Goal: Contribute content: Add original content to the website for others to see

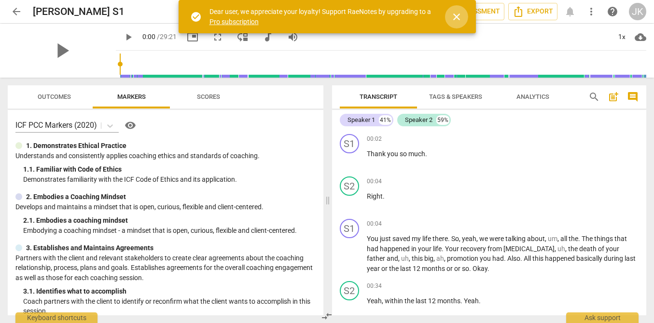
click at [456, 18] on span "close" at bounding box center [457, 17] width 12 height 12
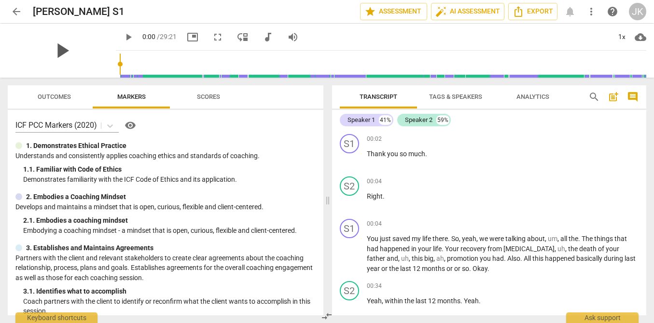
click at [61, 56] on span "play_arrow" at bounding box center [61, 50] width 25 height 25
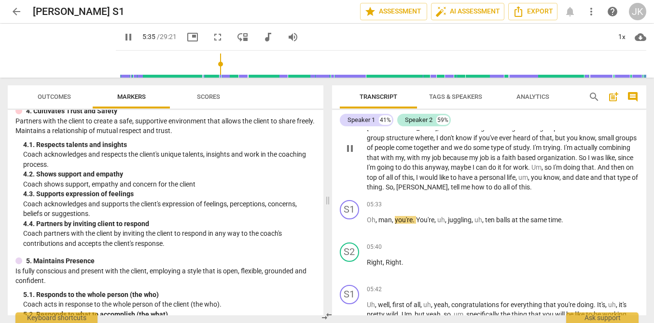
scroll to position [876, 0]
click at [595, 200] on div "+ Add competency" at bounding box center [609, 205] width 57 height 10
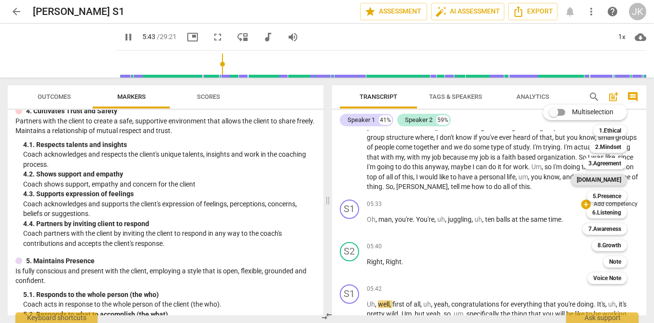
click at [612, 177] on b "[DOMAIN_NAME]" at bounding box center [599, 180] width 44 height 12
type input "343"
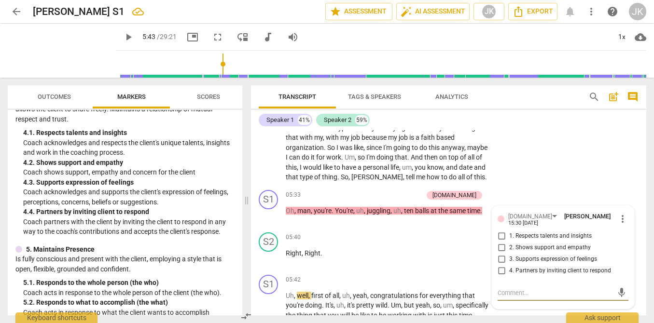
scroll to position [385, 0]
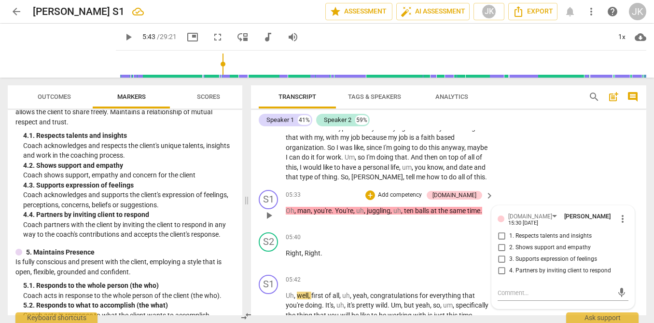
click at [526, 244] on span "2. Shows support and empathy" at bounding box center [550, 248] width 82 height 9
click at [509, 242] on input "2. Shows support and empathy" at bounding box center [501, 248] width 15 height 12
checkbox input "true"
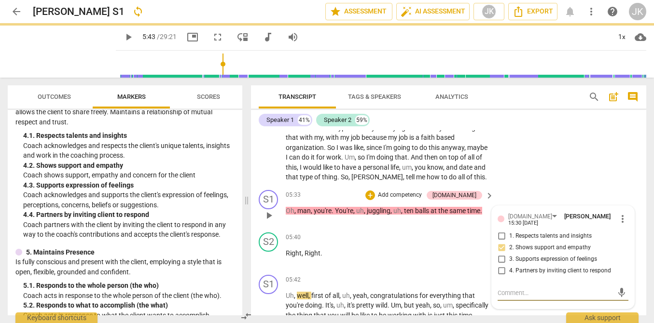
click at [506, 290] on textarea at bounding box center [555, 293] width 115 height 9
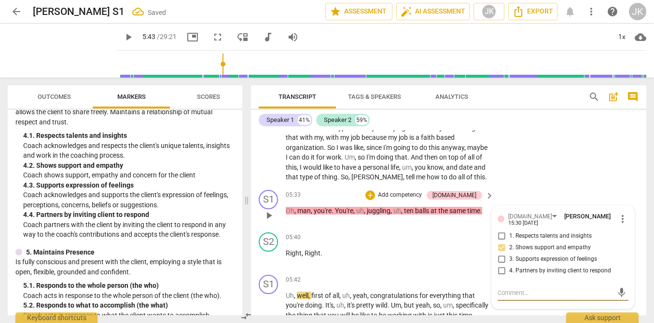
type textarea "S"
type textarea "Sh"
type textarea "Sha"
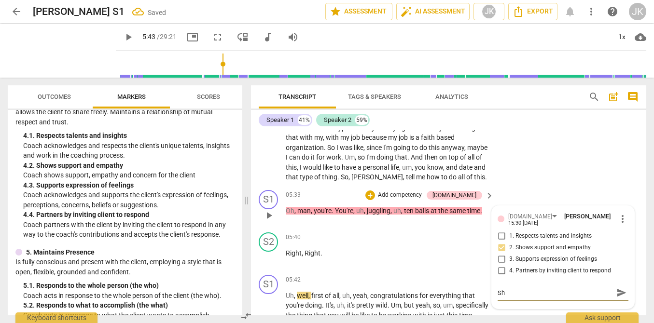
type textarea "Sha"
type textarea "Shar"
type textarea "[PERSON_NAME]"
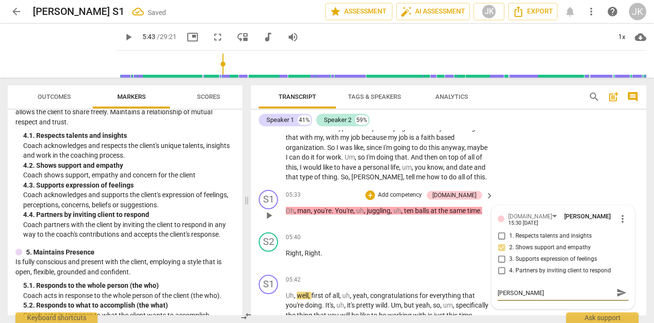
type textarea "Sharin"
type textarea "Sharing"
type textarea "Sharing b"
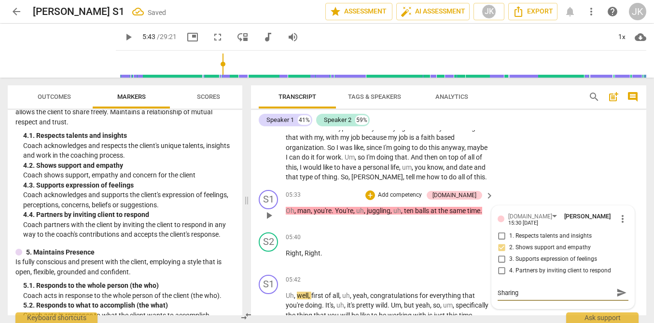
type textarea "Sharing b"
type textarea "Sharing ba"
type textarea "Sharing bac"
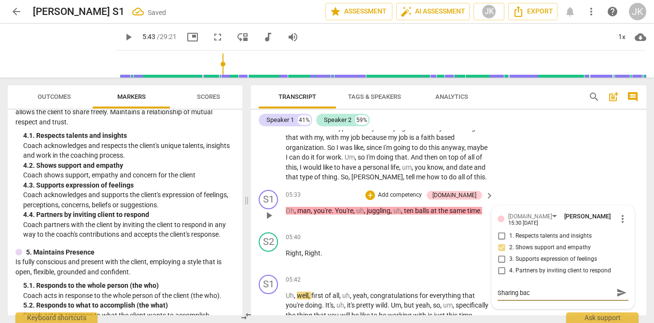
type textarea "Sharing back"
type textarea "Sharing back t"
type textarea "Sharing back th"
type textarea "Sharing back the"
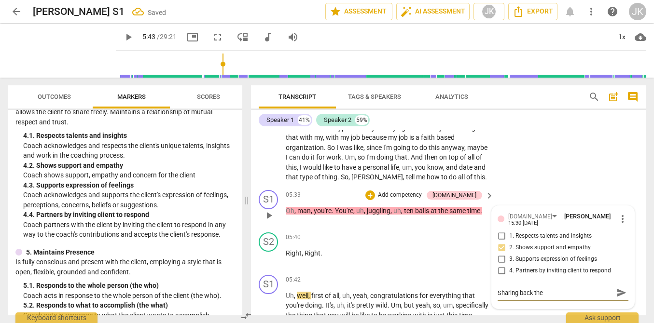
type textarea "Sharing back the"
type textarea "Sharing back the e"
type textarea "Sharing back the ex"
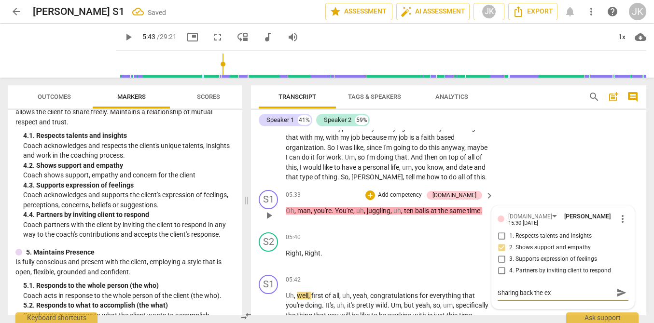
type textarea "Sharing back the exp"
type textarea "Sharing back the expe"
type textarea "Sharing back the exper"
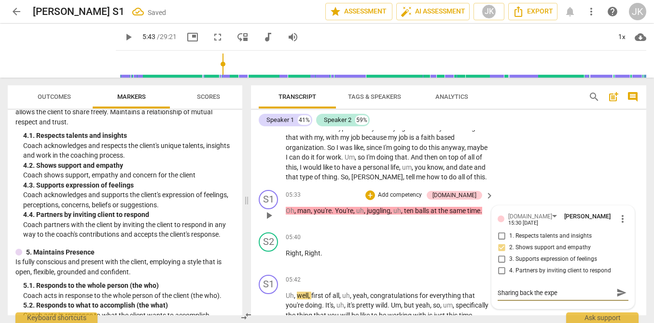
type textarea "Sharing back the exper"
type textarea "Sharing back the experi"
type textarea "Sharing back the experie"
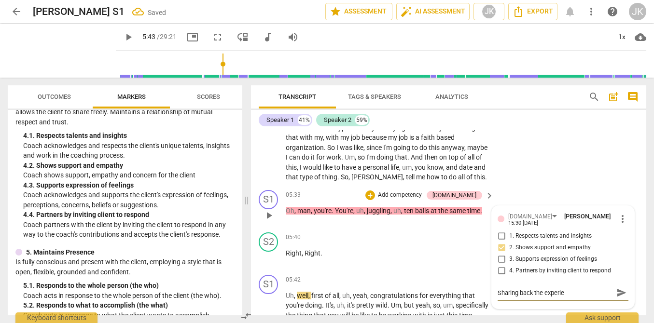
type textarea "Sharing back the experien"
type textarea "Sharing back the experienc"
type textarea "Sharing back the experience"
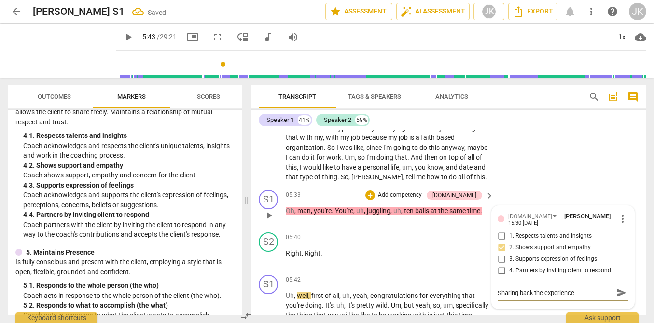
type textarea "Sharing back the experience o"
type textarea "Sharing back the experience of"
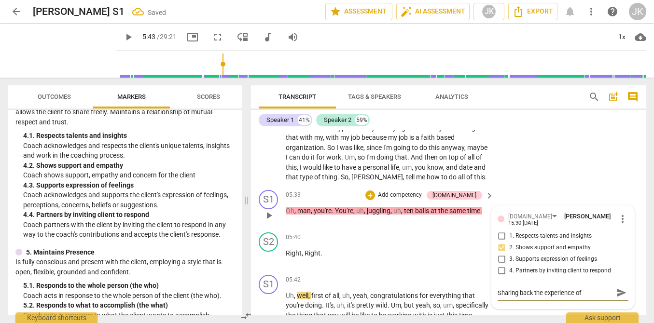
type textarea "Sharing back the experience of t"
type textarea "Sharing back the experience of th"
type textarea "Sharing back the experience of the"
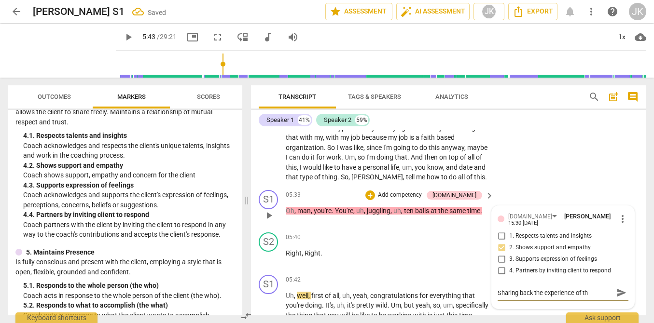
type textarea "Sharing back the experience of the"
type textarea "Sharing back the experience of the c"
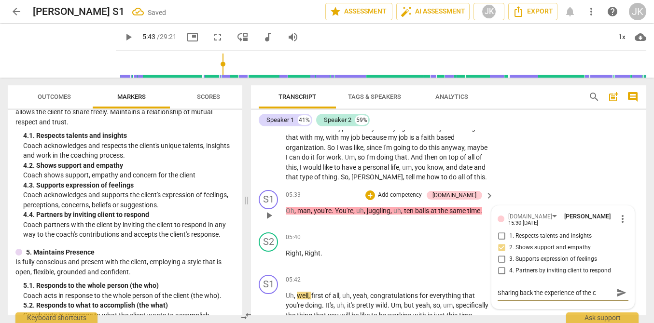
type textarea "Sharing back the experience of the cl"
type textarea "Sharing back the experience of the cli"
type textarea "Sharing back the experience of the clie"
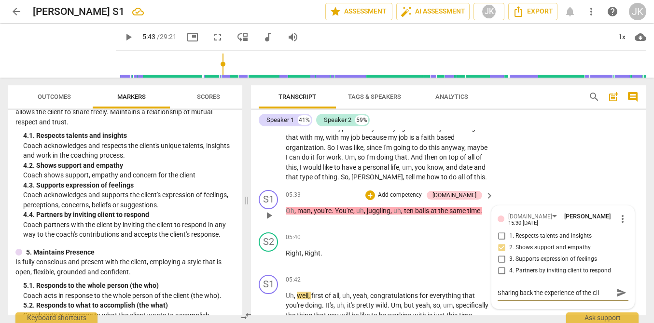
type textarea "Sharing back the experience of the clie"
type textarea "Sharing back the experience of the clien"
type textarea "Sharing back the experience of the client"
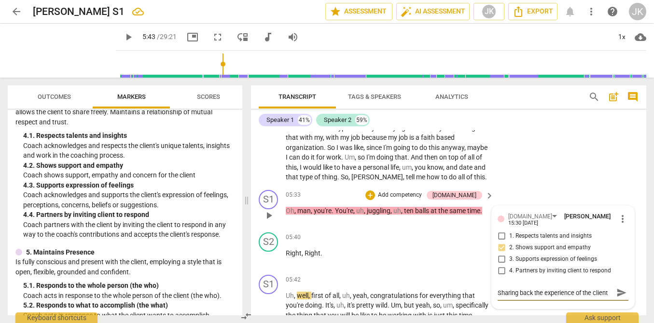
type textarea "Sharing back the experience of the client,"
type textarea "Sharing back the experience of the client, a"
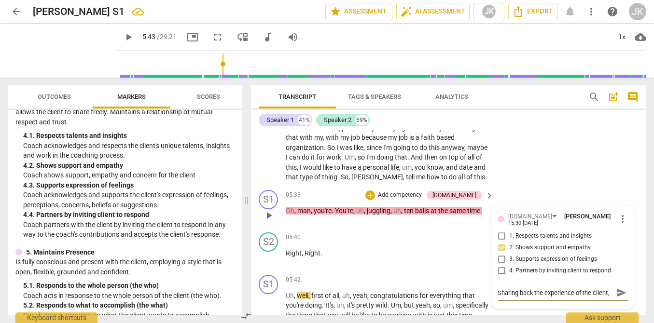
type textarea "Sharing back the experience of the client, a"
type textarea "Sharing back the experience of the client, as"
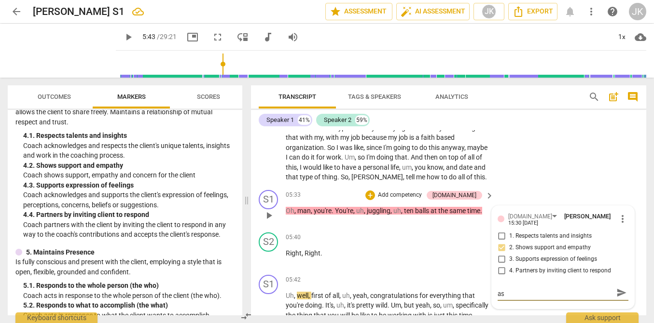
type textarea "Sharing back the experience of the client, as"
type textarea "Sharing back the experience of the client, as y"
type textarea "Sharing back the experience of the client, as yo"
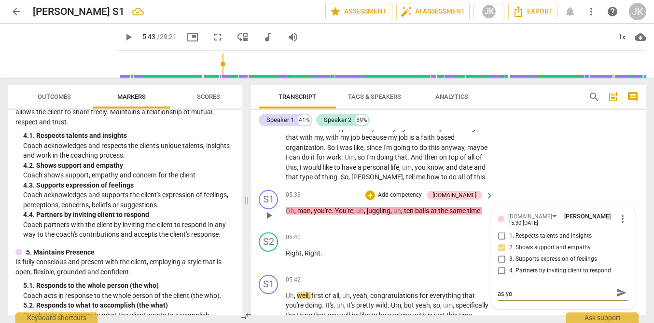
type textarea "Sharing back the experience of the client, as you"
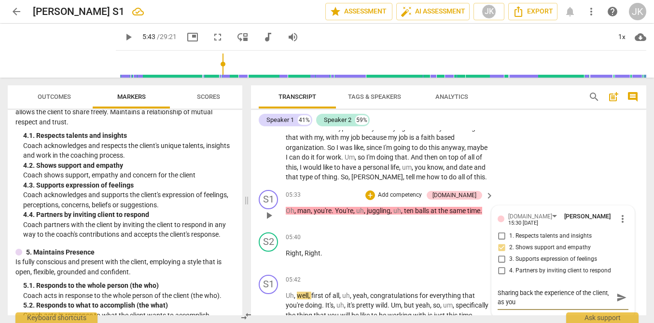
type textarea "Sharing back the experience of the client, as you d"
type textarea "Sharing back the experience of the client, as you do"
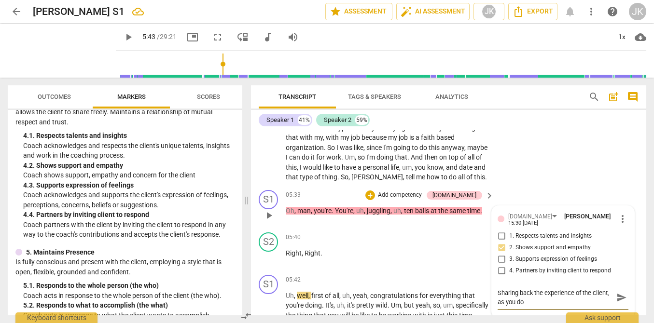
type textarea "Sharing back the experience of the client, as you do"
type textarea "Sharing back the experience of the client, as you do h"
type textarea "Sharing back the experience of the client, as you do he"
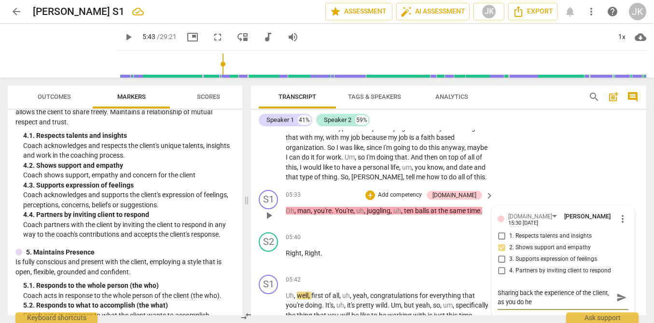
type textarea "Sharing back the experience of the client, as you do hea"
type textarea "Sharing back the experience of the client, as you do hear"
type textarea "Sharing back the experience of the client, as you do hear,"
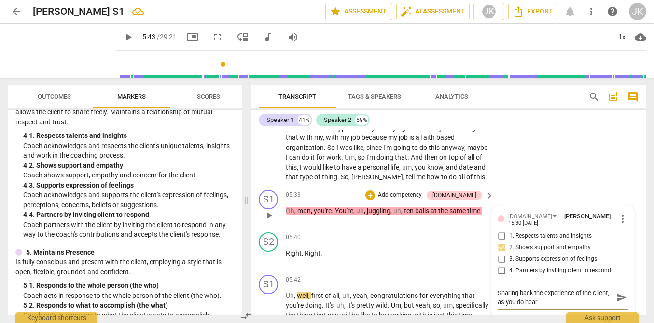
type textarea "Sharing back the experience of the client, as you do hear,"
type textarea "Sharing back the experience of the client, as you do hear, h"
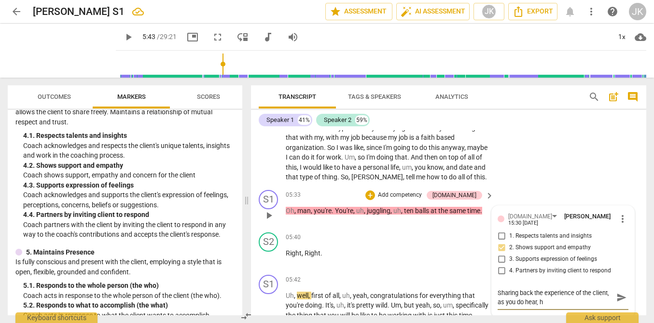
type textarea "Sharing back the experience of the client, as you do hear, he"
type textarea "Sharing back the experience of the client, as you do hear, hel"
type textarea "Sharing back the experience of the client, as you do hear, help"
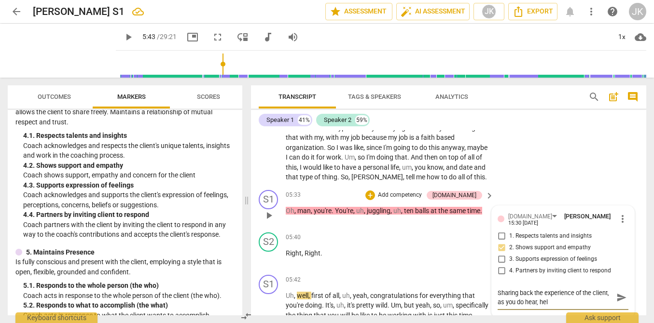
type textarea "Sharing back the experience of the client, as you do hear, help"
type textarea "Sharing back the experience of the client, as you do hear, helps"
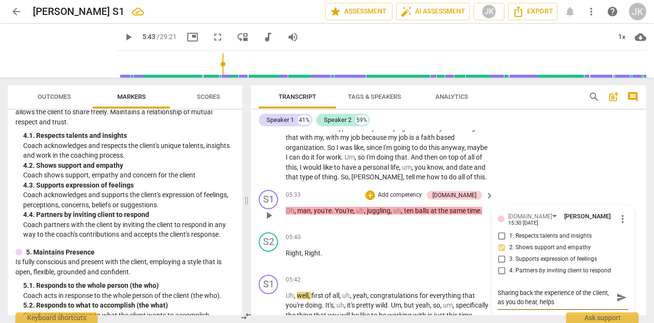
type textarea "Sharing back the experience of the client, as you do hear, helps t"
type textarea "Sharing back the experience of the client, as you do hear, helps th"
type textarea "Sharing back the experience of the client, as you do hear, helps the"
type textarea "Sharing back the experience of the client, as you do hear, helps them"
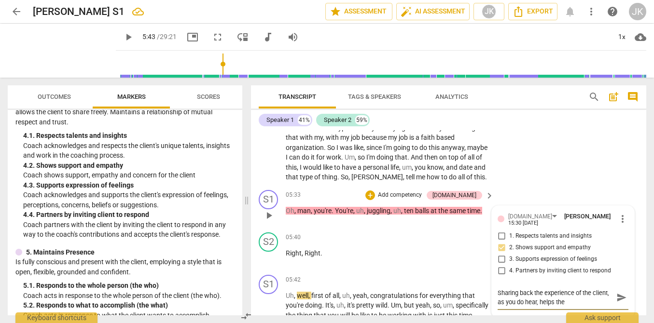
type textarea "Sharing back the experience of the client, as you do hear, helps them"
type textarea "Sharing back the experience of the client, as you do hear, helps them k"
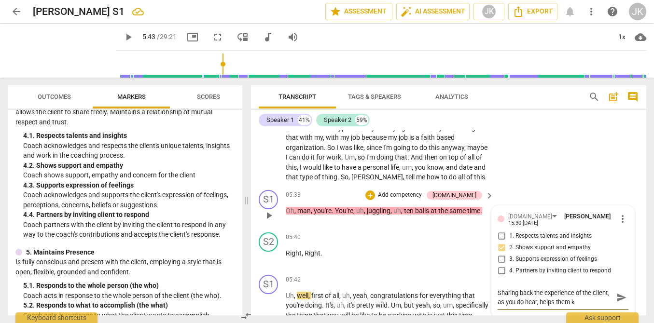
type textarea "Sharing back the experience of the client, as you do hear, helps them kn"
type textarea "Sharing back the experience of the client, as you do hear, helps them kno"
type textarea "Sharing back the experience of the client, as you do hear, helps them know"
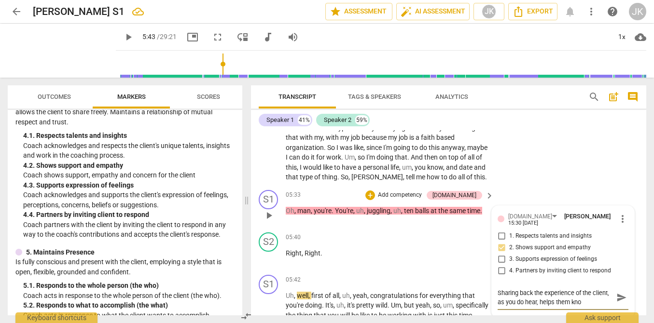
type textarea "Sharing back the experience of the client, as you do hear, helps them know"
type textarea "Sharing back the experience of the client, as you do hear, helps them know t"
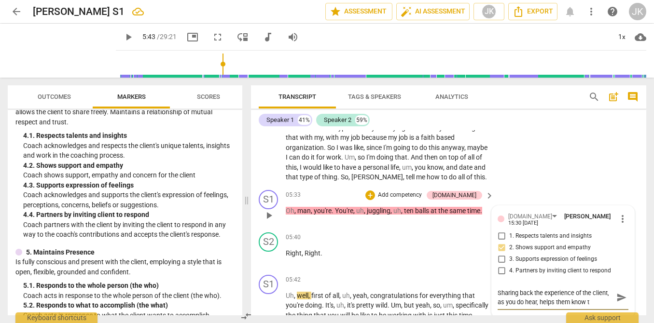
type textarea "Sharing back the experience of the client, as you do hear, helps them know th"
type textarea "Sharing back the experience of the client, as you do hear, helps them know the"
type textarea "Sharing back the experience of the client, as you do hear, helps them know they"
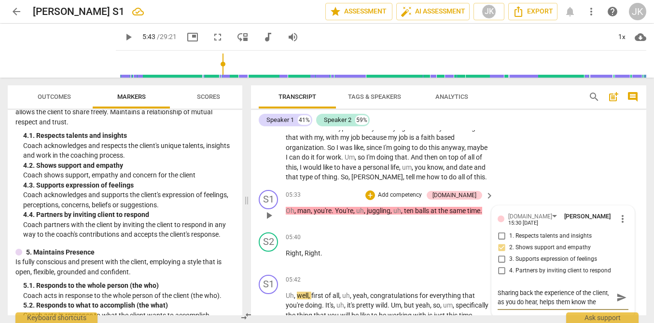
type textarea "Sharing back the experience of the client, as you do hear, helps them know they"
type textarea "Sharing back the experience of the client, as you do hear, helps them know they…"
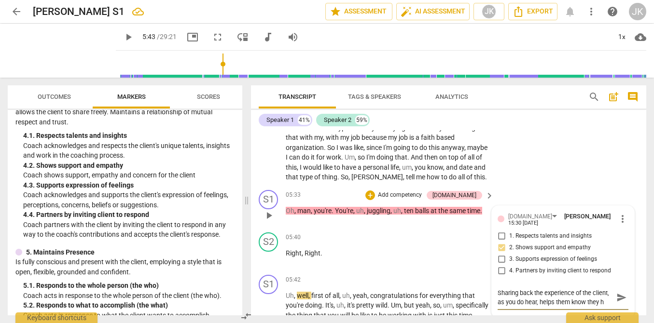
type textarea "Sharing back the experience of the client, as you do hear, helps them know they…"
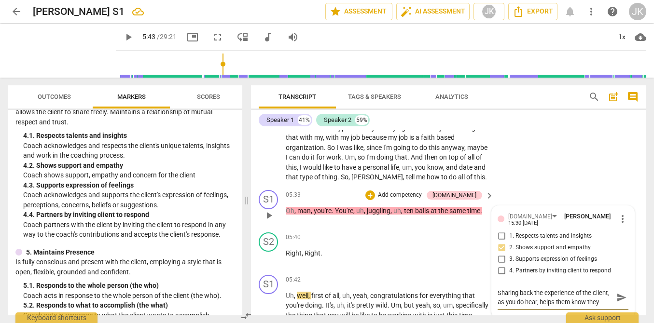
type textarea "Sharing back the experience of the client, as you do hear, helps them know they…"
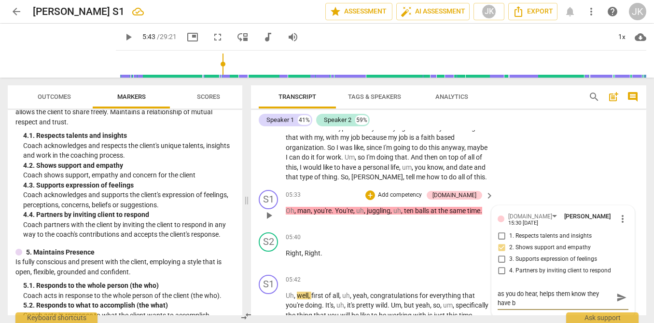
type textarea "Sharing back the experience of the client, as you do hear, helps them know they…"
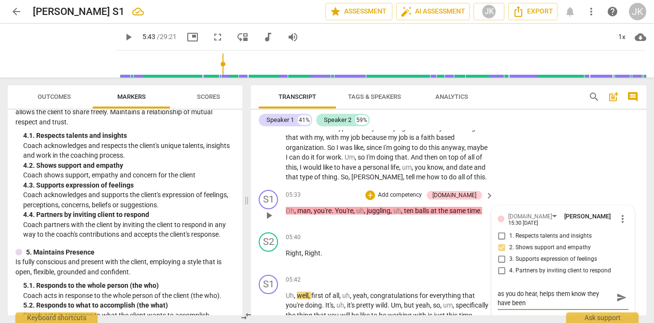
type textarea "Sharing back the experience of the client, as you do hear, helps them know they…"
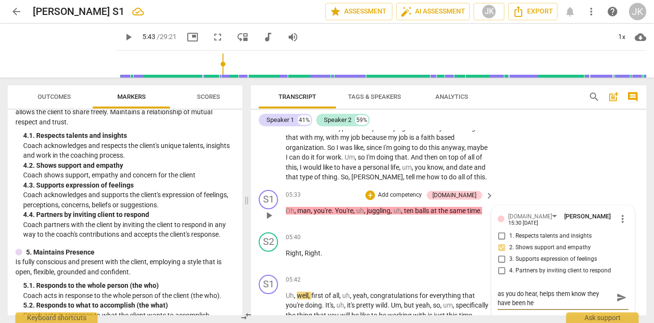
type textarea "Sharing back the experience of the client, as you do hear, helps them know they…"
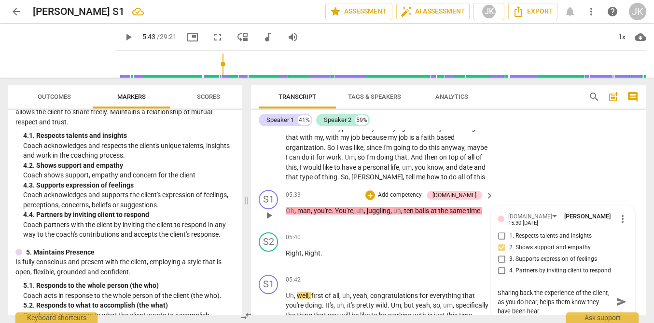
type textarea "Sharing back the experience of the client, as you do hear, helps them know they…"
click at [614, 300] on span "send" at bounding box center [621, 302] width 14 height 12
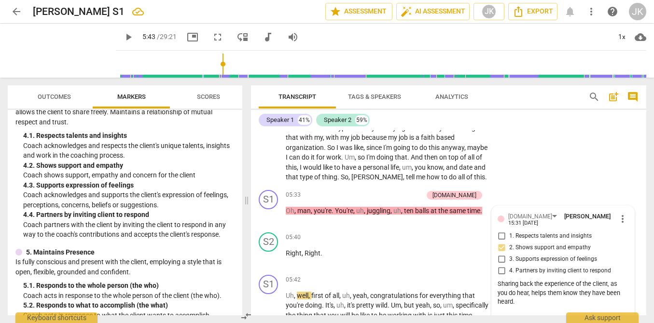
click at [123, 36] on span "play_arrow" at bounding box center [129, 37] width 12 height 12
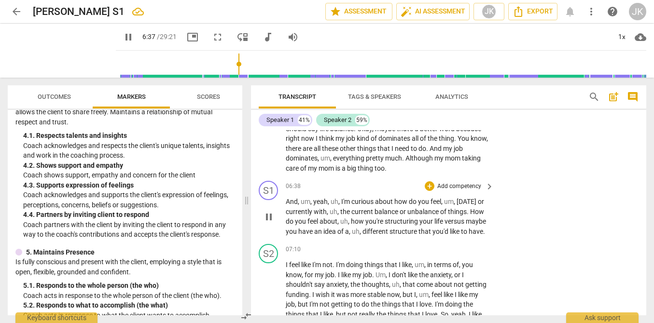
scroll to position [1264, 0]
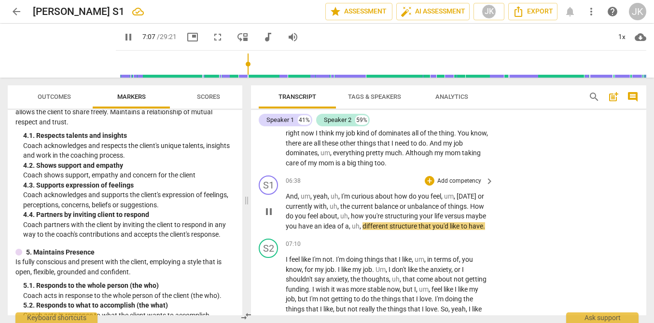
click at [271, 218] on span "pause" at bounding box center [269, 212] width 12 height 12
type input "428"
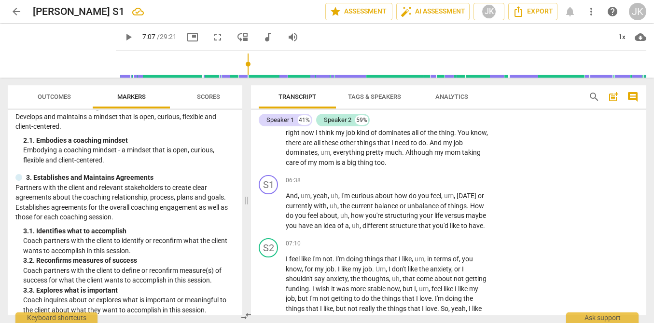
scroll to position [112, 0]
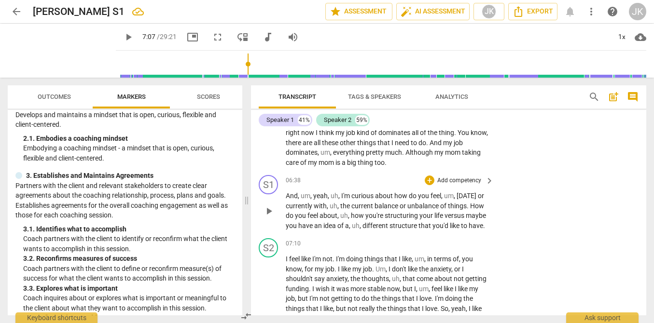
click at [453, 185] on p "Add competency" at bounding box center [459, 181] width 46 height 9
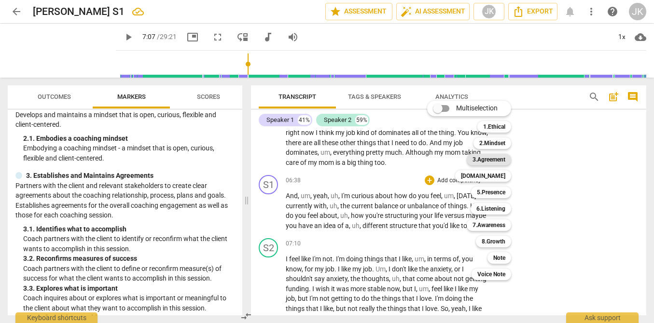
click at [491, 159] on b "3.Agreement" at bounding box center [489, 160] width 33 height 12
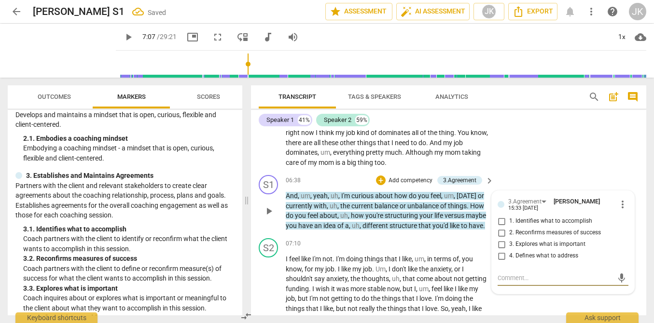
click at [510, 237] on span "2. Reconfirms measures of success" at bounding box center [555, 233] width 92 height 9
click at [509, 239] on input "2. Reconfirms measures of success" at bounding box center [501, 233] width 15 height 12
checkbox input "true"
click at [506, 283] on textarea at bounding box center [555, 278] width 115 height 9
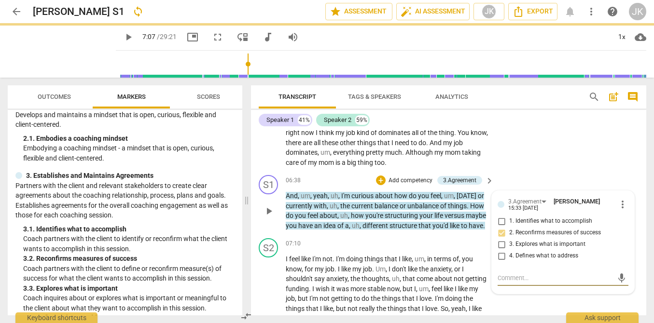
type textarea "A"
type textarea "An"
type textarea "Ano"
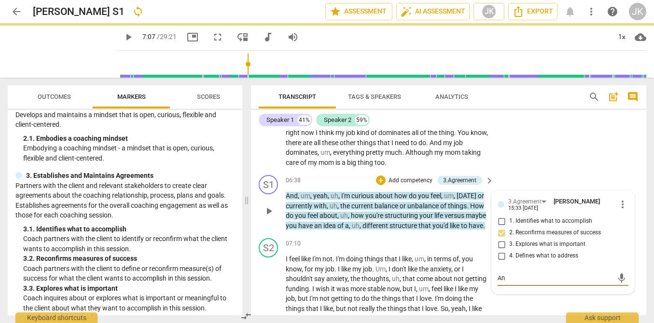
type textarea "Ano"
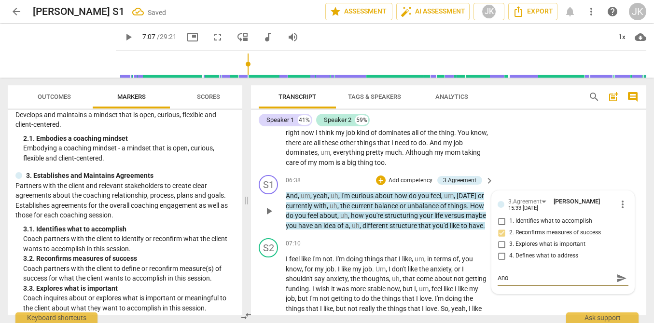
type textarea "Anot"
type textarea "Anoth"
type textarea "Anothe"
type textarea "Another"
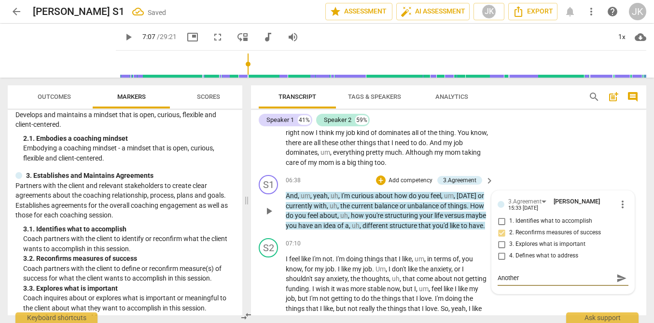
type textarea "Another"
type textarea "Another p"
type textarea "Another po"
type textarea "Another pot"
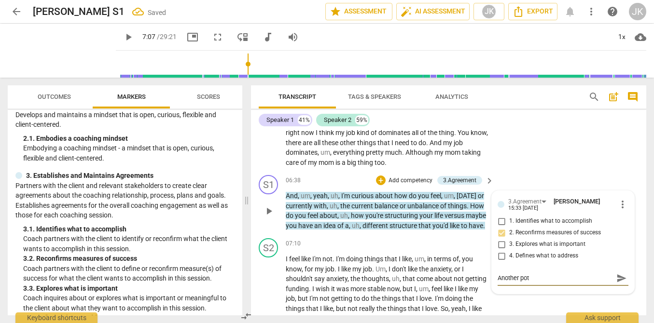
type textarea "Another pote"
type textarea "Another poten"
type textarea "Another potent"
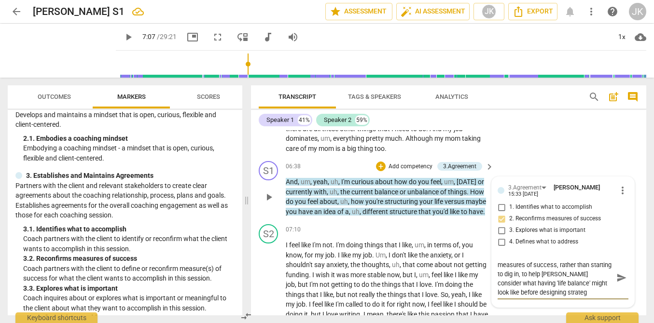
scroll to position [0, 0]
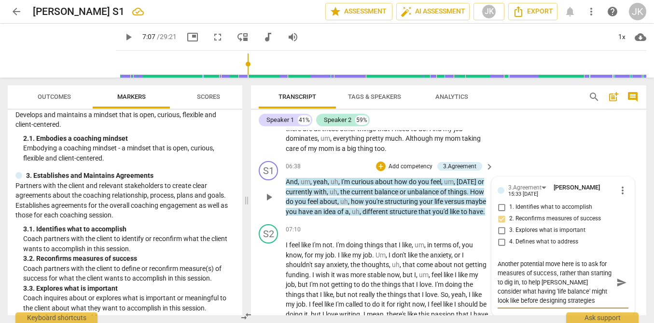
click at [617, 288] on span "send" at bounding box center [621, 283] width 11 height 11
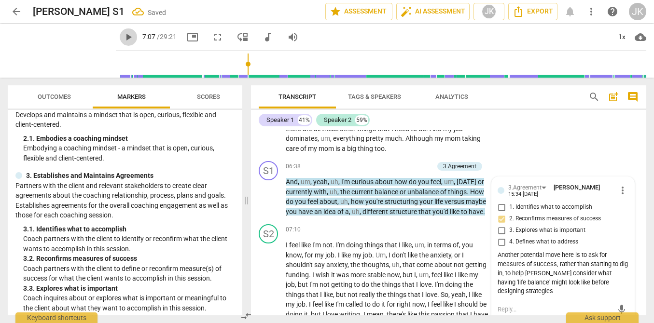
click at [123, 37] on span "play_arrow" at bounding box center [129, 37] width 12 height 12
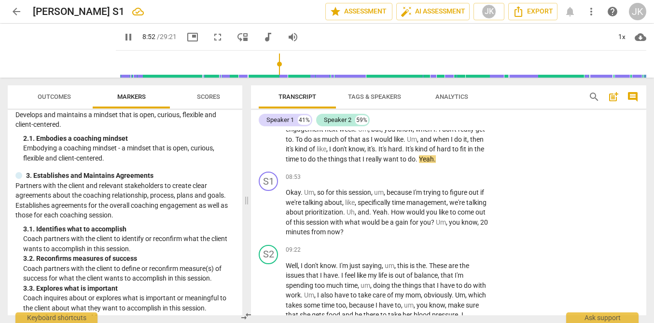
scroll to position [1514, 0]
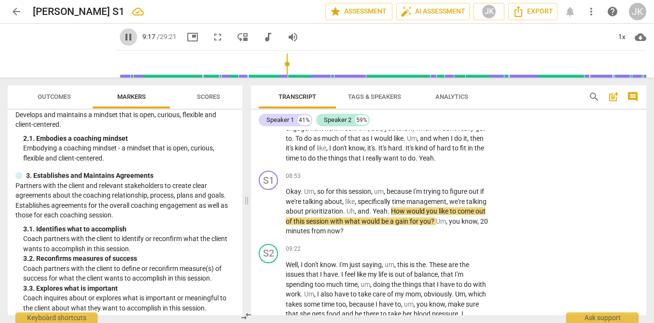
click at [123, 40] on span "pause" at bounding box center [129, 37] width 12 height 12
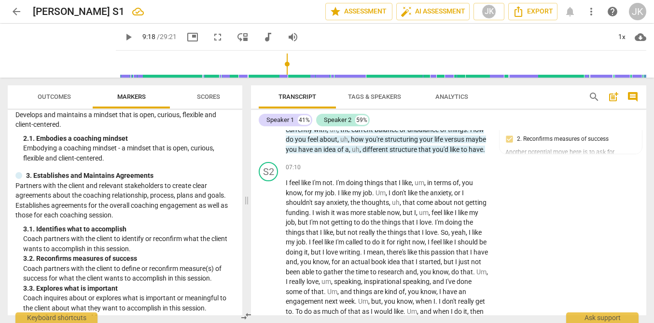
scroll to position [1319, 0]
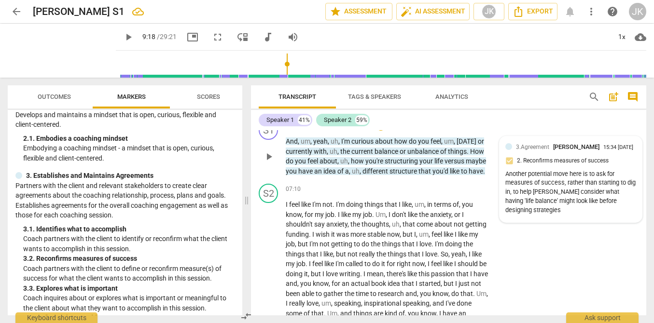
click at [571, 206] on div "Another potential move here is to ask for measures of success, rather than star…" at bounding box center [570, 192] width 131 height 45
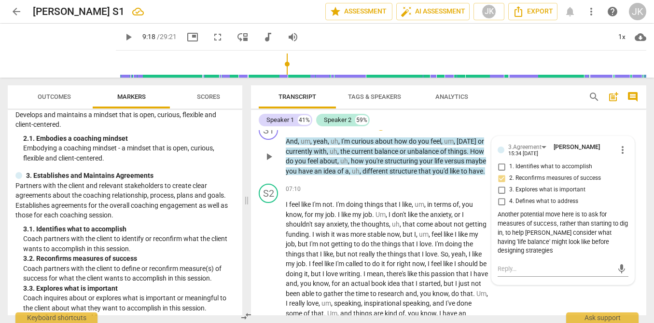
click at [540, 256] on div "Another potential move here is to ask for measures of success, rather than star…" at bounding box center [563, 232] width 131 height 45
click at [526, 256] on div "Another potential move here is to ask for measures of success, rather than star…" at bounding box center [563, 232] width 131 height 45
click at [620, 156] on span "more_vert" at bounding box center [623, 150] width 12 height 12
click at [620, 159] on li "Edit" at bounding box center [629, 160] width 33 height 18
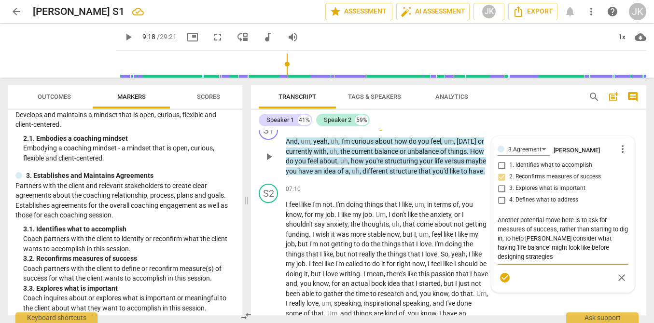
click at [600, 228] on textarea "Another potential move here is to ask for measures of success, rather than star…" at bounding box center [563, 239] width 131 height 46
drag, startPoint x: 529, startPoint y: 267, endPoint x: 560, endPoint y: 259, distance: 32.9
click at [560, 259] on textarea "Another potential move here is to ask here for measures of success, rather than…" at bounding box center [563, 239] width 131 height 46
click at [531, 262] on textarea "Another potential move here is to ask here for measures of success, rather than…" at bounding box center [563, 239] width 131 height 46
drag, startPoint x: 527, startPoint y: 268, endPoint x: 560, endPoint y: 257, distance: 35.1
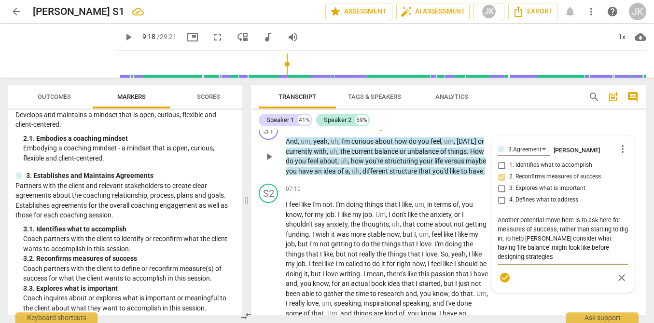
click at [560, 257] on textarea "Another potential move here is to ask here for measures of success, rather than…" at bounding box center [563, 239] width 131 height 46
click at [617, 275] on span "close" at bounding box center [622, 269] width 12 height 12
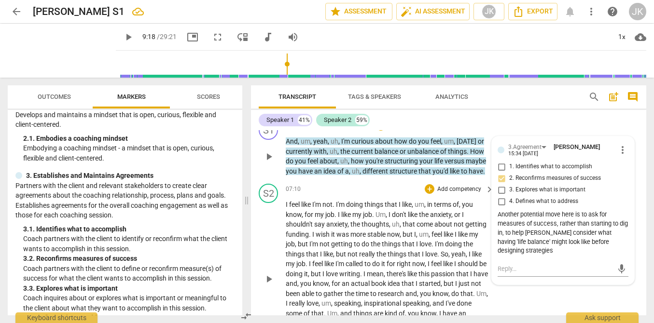
click at [394, 279] on p "I feel like I'm not . I'm doing things that I like , um , in terms of , you kno…" at bounding box center [387, 279] width 203 height 158
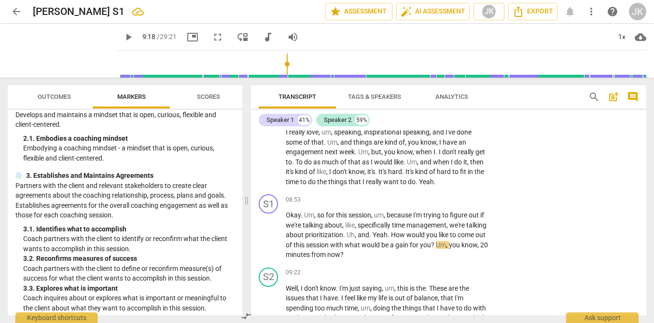
scroll to position [1492, 0]
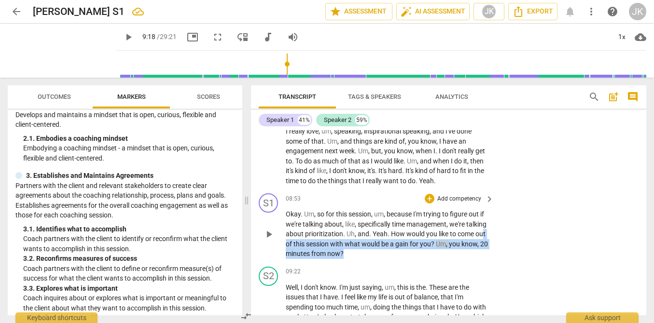
drag, startPoint x: 391, startPoint y: 264, endPoint x: 312, endPoint y: 253, distance: 78.9
click at [312, 253] on p "Okay . Um , so for this session , um , because I'm trying to figure out if we'r…" at bounding box center [387, 234] width 203 height 50
click at [449, 204] on p "Add competency" at bounding box center [459, 199] width 46 height 9
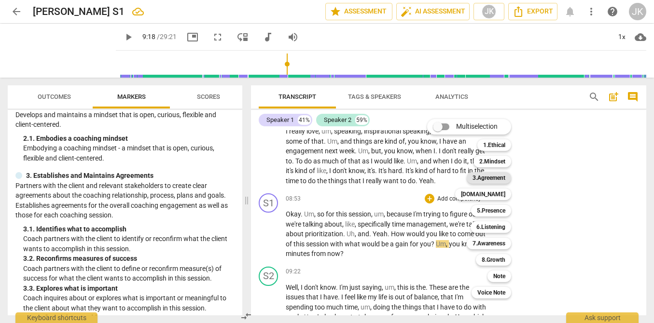
click at [502, 180] on b "3.Agreement" at bounding box center [489, 178] width 33 height 12
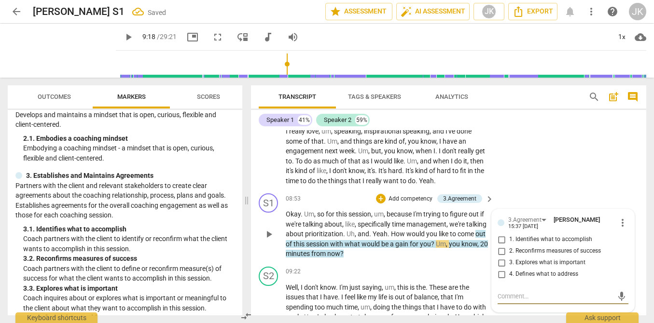
click at [530, 244] on span "1. Identifies what to accomplish" at bounding box center [550, 240] width 83 height 9
click at [509, 246] on input "1. Identifies what to accomplish" at bounding box center [501, 240] width 15 height 12
click at [437, 277] on p "Add competency" at bounding box center [459, 272] width 46 height 9
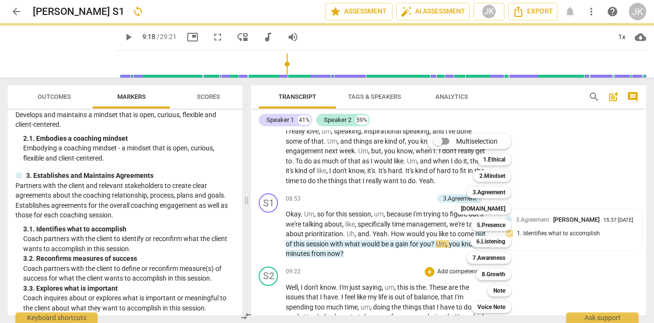
click at [384, 300] on div at bounding box center [327, 161] width 654 height 323
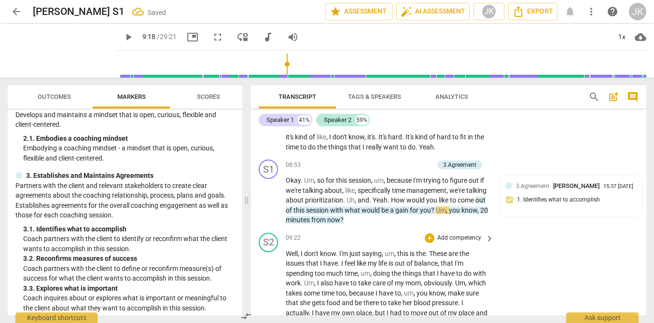
scroll to position [1530, 0]
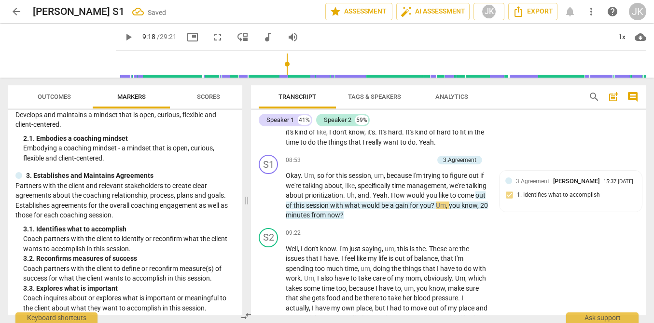
click at [123, 36] on span "play_arrow" at bounding box center [129, 37] width 12 height 12
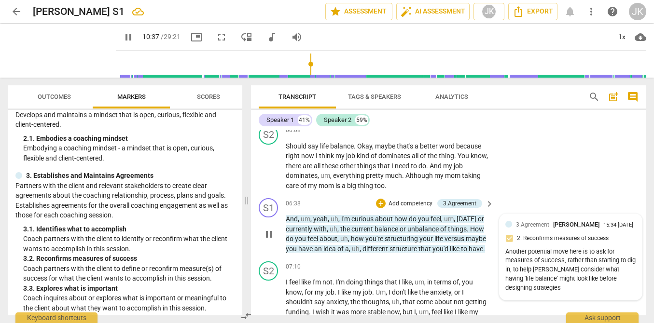
scroll to position [1232, 0]
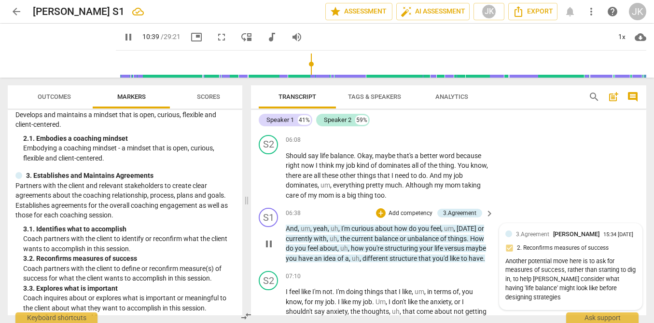
click at [123, 40] on span "pause" at bounding box center [129, 37] width 12 height 12
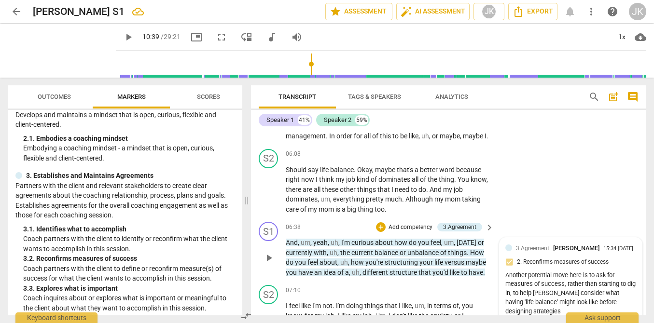
scroll to position [1219, 0]
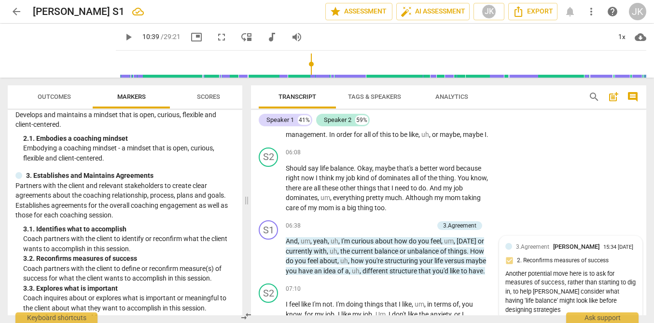
click at [607, 274] on div "3.Agreement [PERSON_NAME] 15:34 [DATE] 2. Reconfirms measures of success Anothe…" at bounding box center [570, 279] width 131 height 74
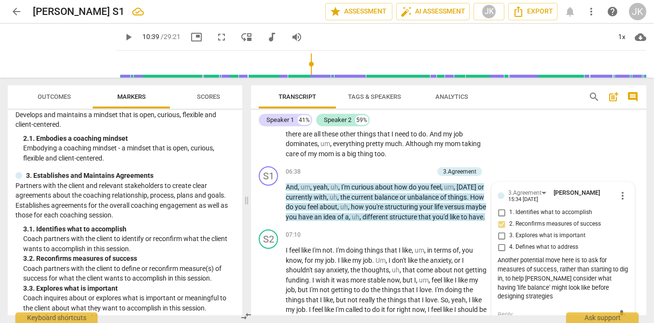
scroll to position [1290, 0]
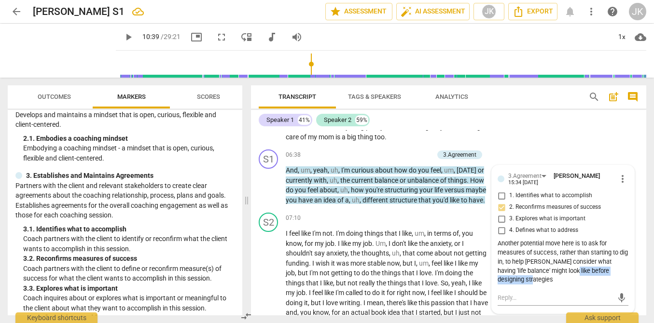
drag, startPoint x: 563, startPoint y: 280, endPoint x: 563, endPoint y: 286, distance: 6.3
click at [563, 285] on div "Another potential move here is to ask for measures of success, rather than star…" at bounding box center [563, 261] width 131 height 45
click at [620, 184] on span "more_vert" at bounding box center [623, 179] width 12 height 12
click at [619, 186] on li "Edit" at bounding box center [629, 189] width 33 height 18
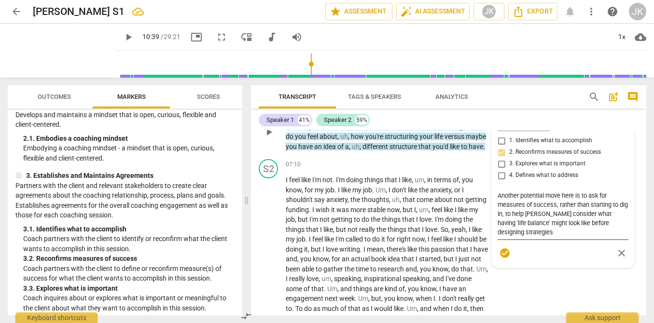
scroll to position [1346, 0]
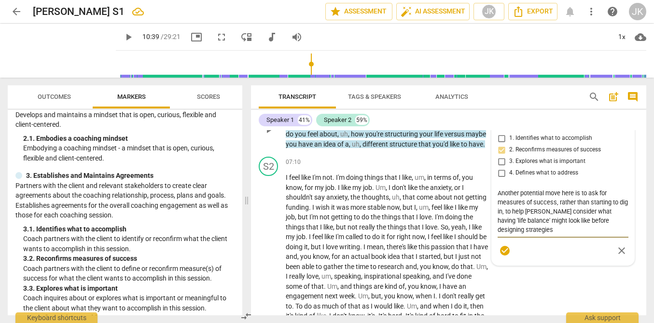
drag, startPoint x: 539, startPoint y: 239, endPoint x: 563, endPoint y: 230, distance: 26.3
click at [563, 230] on textarea "Another potential move here is to ask for measures of success, rather than star…" at bounding box center [563, 212] width 131 height 46
click at [501, 248] on span "check_circle" at bounding box center [505, 242] width 12 height 12
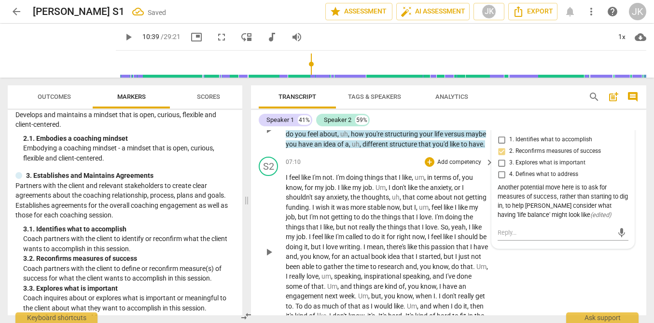
click at [402, 251] on span "there's" at bounding box center [397, 247] width 21 height 8
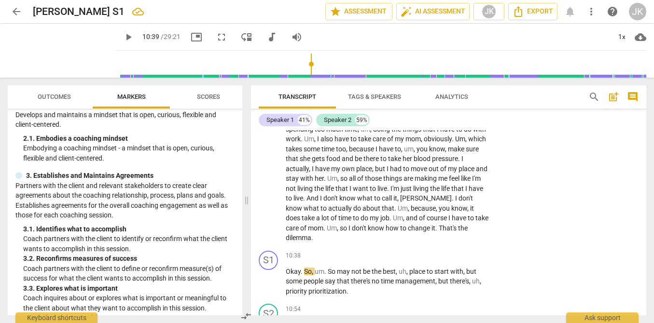
scroll to position [1681, 0]
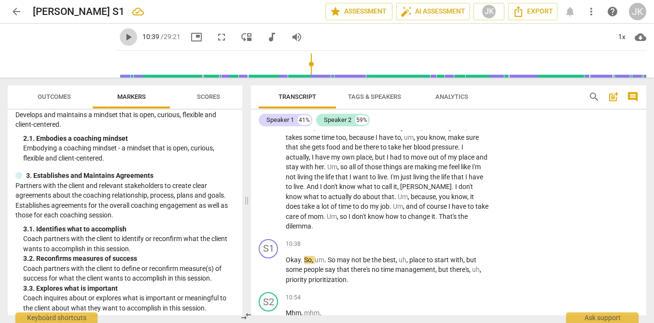
click at [123, 34] on span "play_arrow" at bounding box center [129, 37] width 12 height 12
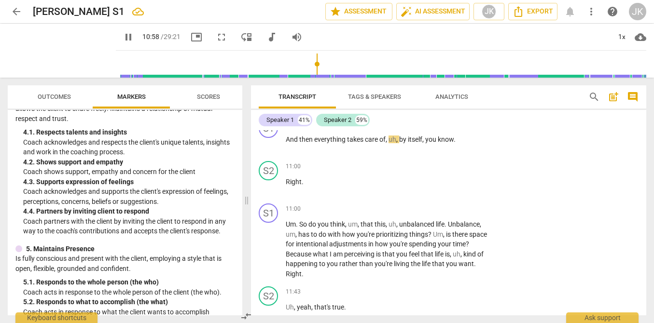
scroll to position [1898, 0]
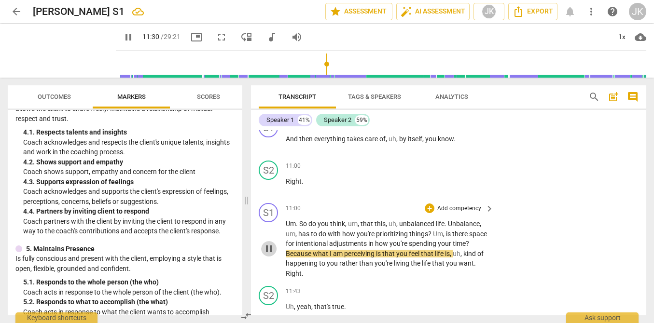
click at [267, 251] on span "pause" at bounding box center [269, 249] width 12 height 12
click at [453, 206] on p "Add competency" at bounding box center [459, 209] width 46 height 9
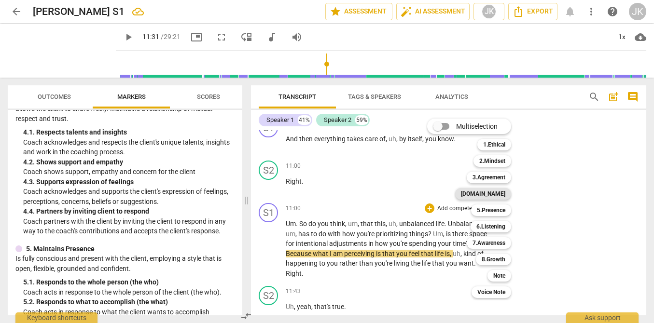
click at [490, 195] on b "[DOMAIN_NAME]" at bounding box center [483, 194] width 44 height 12
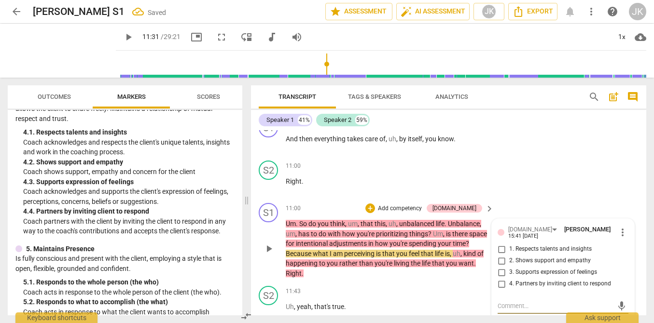
click at [496, 280] on input "4. Partners by inviting client to respond" at bounding box center [501, 285] width 15 height 12
click at [501, 303] on textarea at bounding box center [555, 306] width 115 height 9
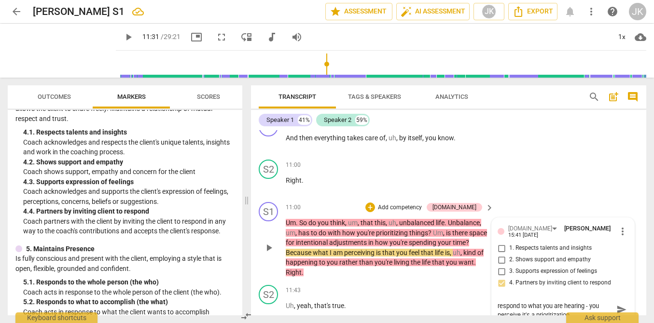
scroll to position [0, 0]
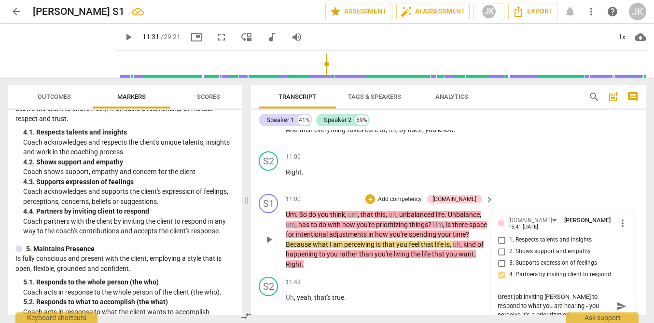
click at [606, 301] on textarea "Great job inviting [PERSON_NAME] to respond to what you are hearing - you perce…" at bounding box center [555, 307] width 115 height 28
click at [560, 311] on textarea "Great job inviting [PERSON_NAME] to respond to what you are hearing - you perce…" at bounding box center [555, 307] width 115 height 28
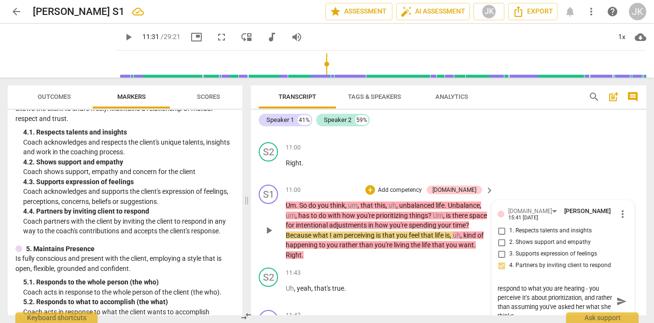
scroll to position [1917, 0]
click at [524, 303] on textarea "Great job inviting [PERSON_NAME] to respond to what you are hearing - you perce…" at bounding box center [555, 300] width 115 height 37
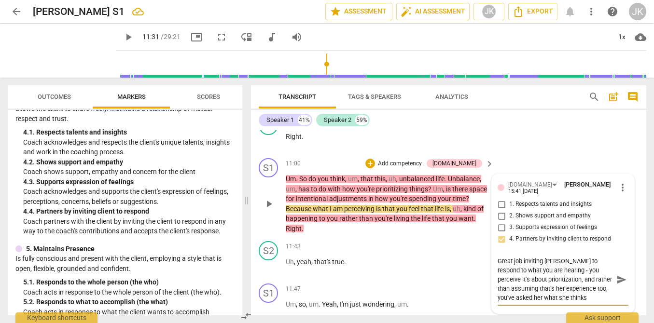
scroll to position [1947, 0]
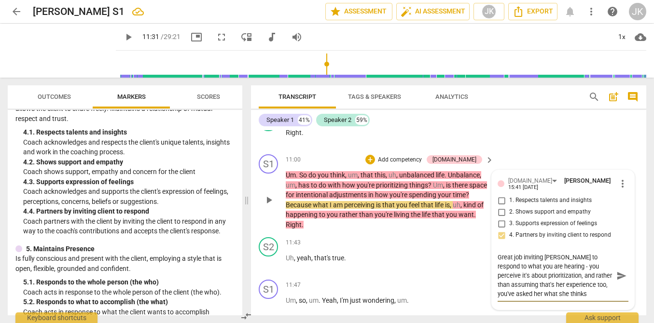
click at [616, 272] on span "send" at bounding box center [621, 276] width 11 height 11
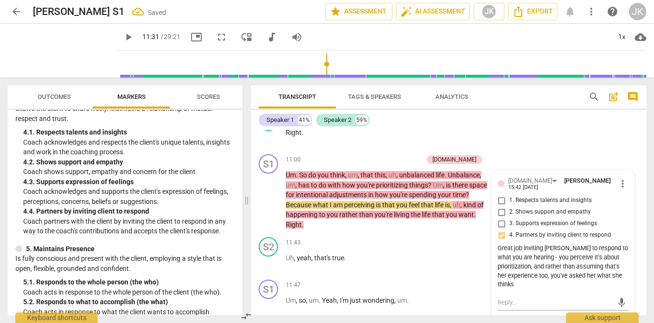
click at [123, 38] on span "play_arrow" at bounding box center [129, 37] width 12 height 12
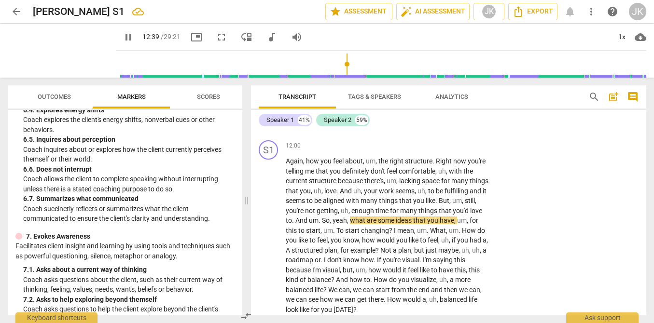
scroll to position [820, 0]
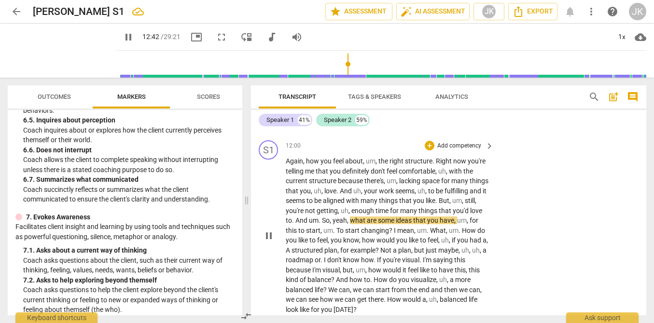
click at [467, 142] on p "Add competency" at bounding box center [459, 146] width 46 height 9
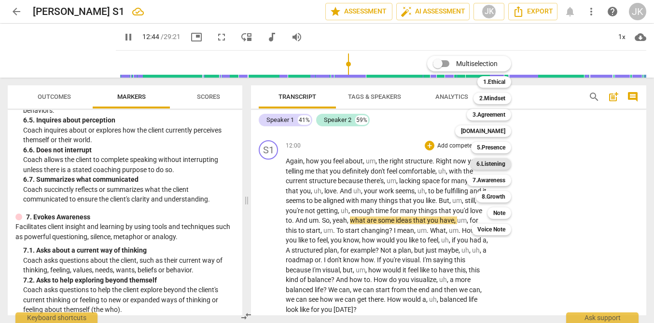
click at [497, 164] on b "6.Listening" at bounding box center [490, 164] width 29 height 12
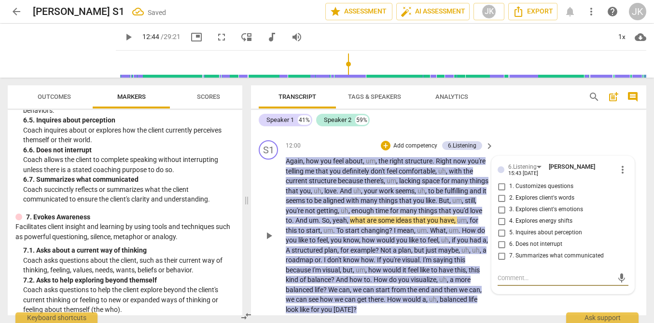
click at [516, 254] on span "7. Summarizes what communicated" at bounding box center [556, 256] width 95 height 9
click at [509, 254] on input "7. Summarizes what communicated" at bounding box center [501, 257] width 15 height 12
click at [507, 278] on textarea at bounding box center [555, 278] width 115 height 9
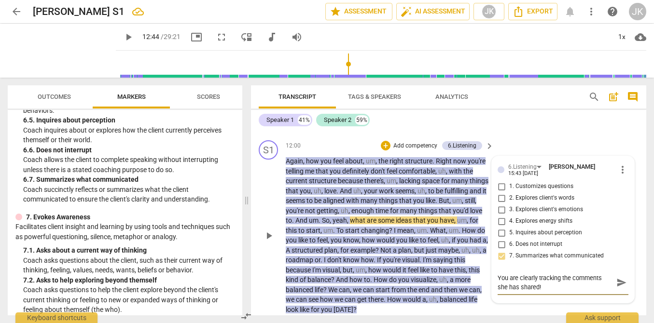
click at [616, 280] on span "send" at bounding box center [621, 283] width 11 height 11
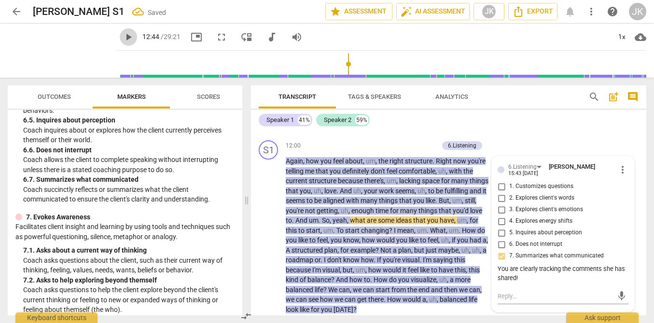
click at [123, 35] on span "play_arrow" at bounding box center [129, 37] width 12 height 12
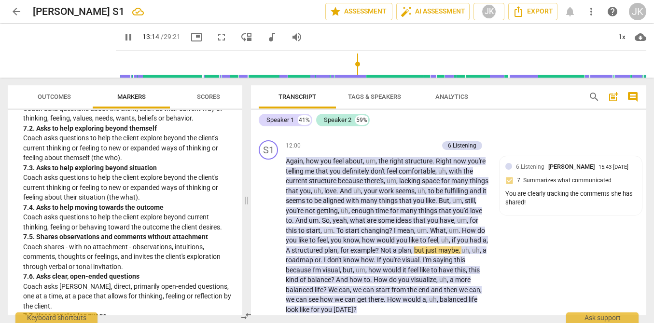
scroll to position [973, 0]
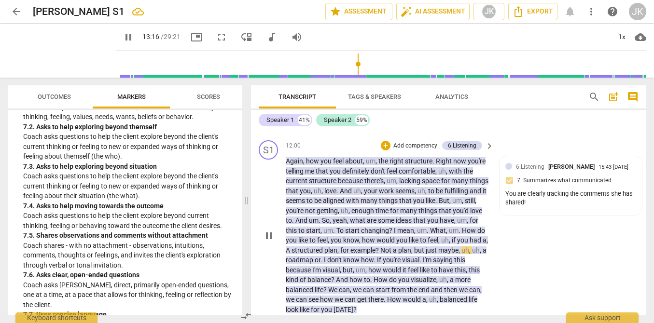
click at [411, 141] on div "+ Add competency" at bounding box center [409, 146] width 57 height 10
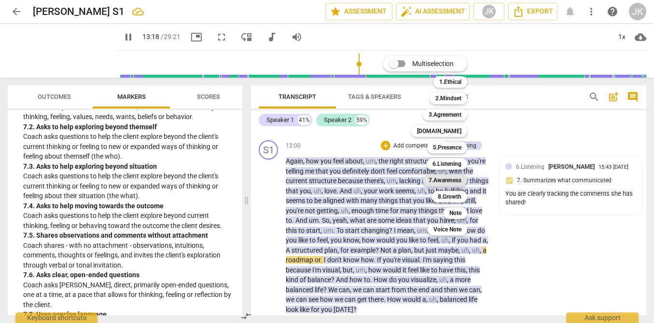
click at [447, 181] on b "7.Awareness" at bounding box center [445, 181] width 33 height 12
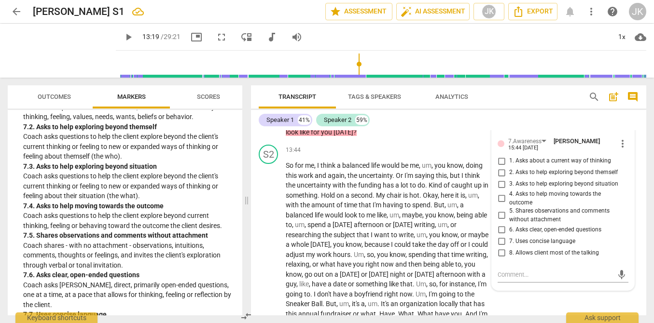
scroll to position [2349, 0]
click at [513, 227] on span "6. Asks clear, open-ended questions" at bounding box center [555, 229] width 92 height 9
click at [509, 227] on input "6. Asks clear, open-ended questions" at bounding box center [501, 229] width 15 height 12
click at [523, 274] on textarea at bounding box center [555, 274] width 115 height 9
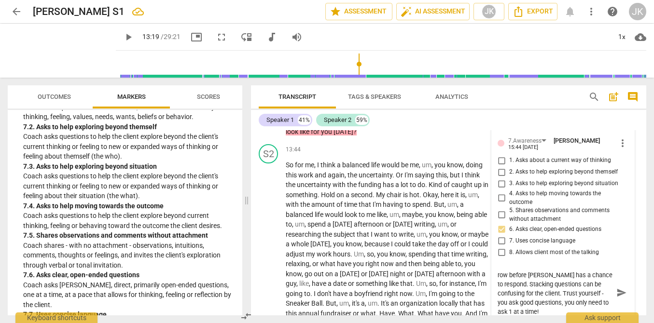
click at [618, 294] on span "send" at bounding box center [621, 293] width 11 height 11
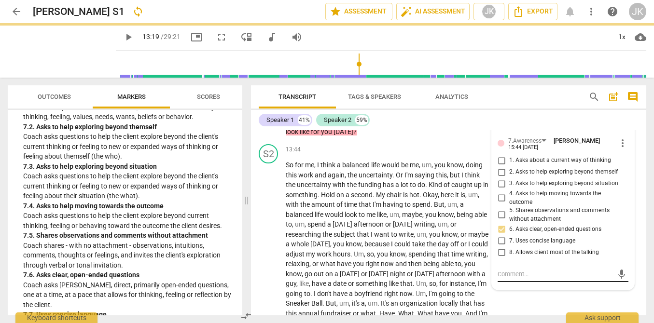
scroll to position [0, 0]
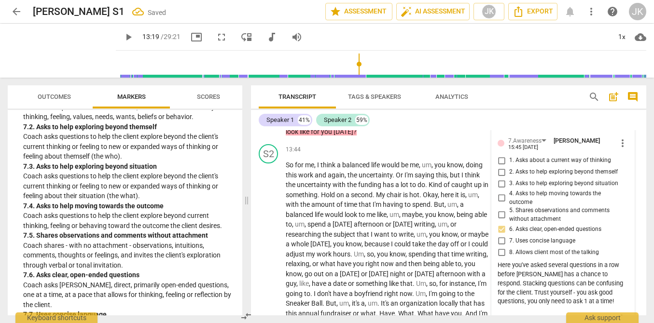
click at [122, 35] on span "play_arrow" at bounding box center [128, 37] width 17 height 12
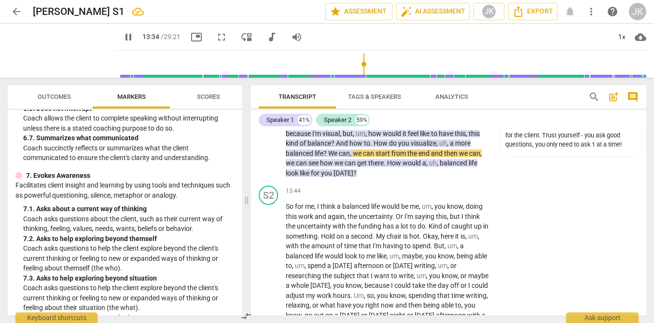
scroll to position [857, 0]
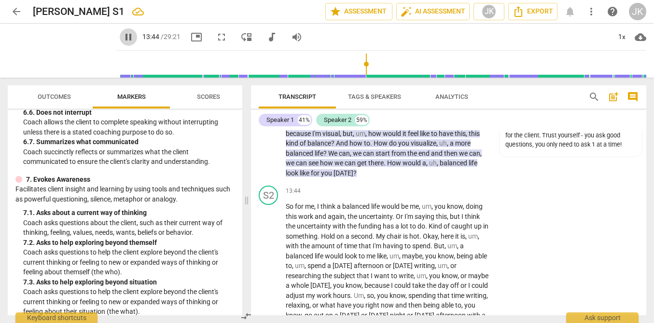
click at [123, 34] on span "pause" at bounding box center [129, 37] width 12 height 12
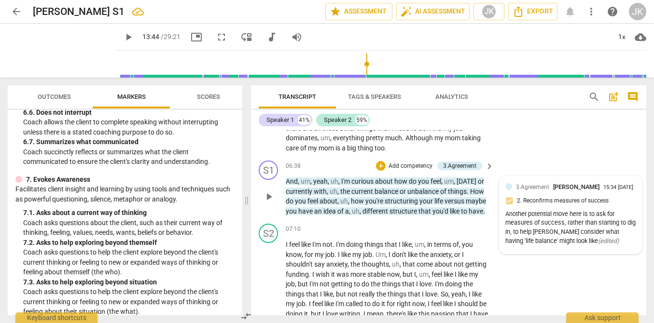
scroll to position [1276, 0]
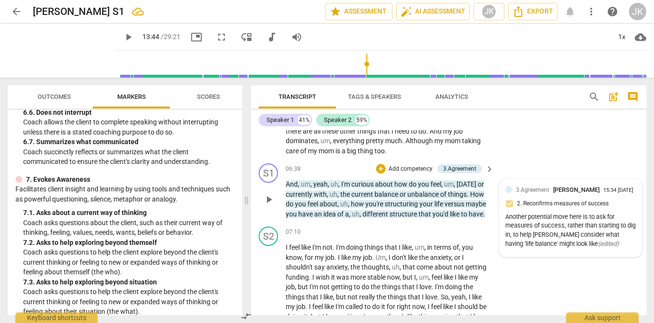
click at [580, 215] on div "3.Agreement [PERSON_NAME] 15:34 [DATE] 2. Reconfirms measures of success Anothe…" at bounding box center [570, 218] width 131 height 66
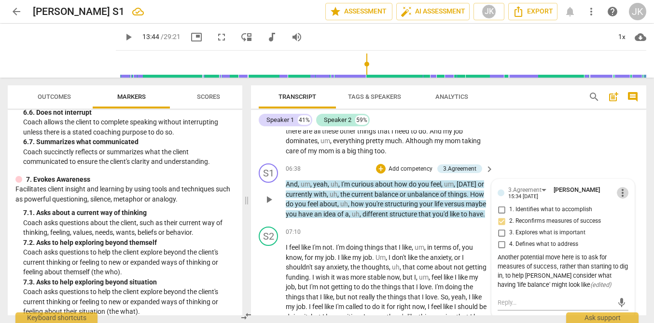
click at [617, 199] on span "more_vert" at bounding box center [623, 193] width 12 height 12
click at [623, 201] on li "Edit" at bounding box center [629, 203] width 33 height 18
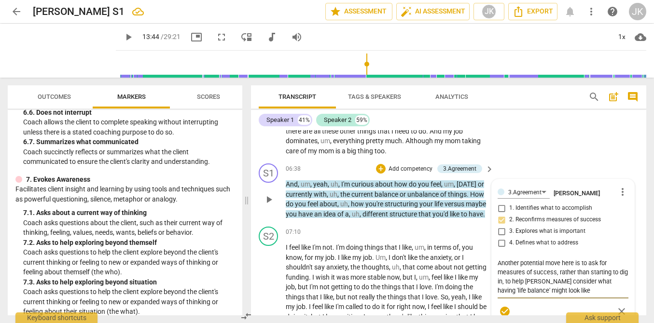
click at [582, 295] on textarea "Another potential move here is to ask for measures of success, rather than star…" at bounding box center [563, 277] width 131 height 37
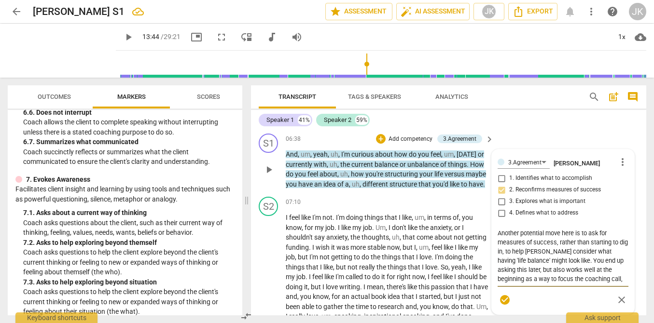
scroll to position [1321, 0]
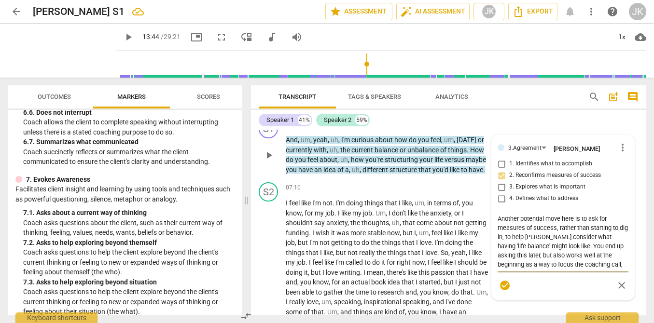
click at [508, 266] on textarea "Another potential move here is to ask for measures of success, rather than star…" at bounding box center [563, 241] width 131 height 55
click at [502, 292] on span "check_circle" at bounding box center [505, 286] width 12 height 12
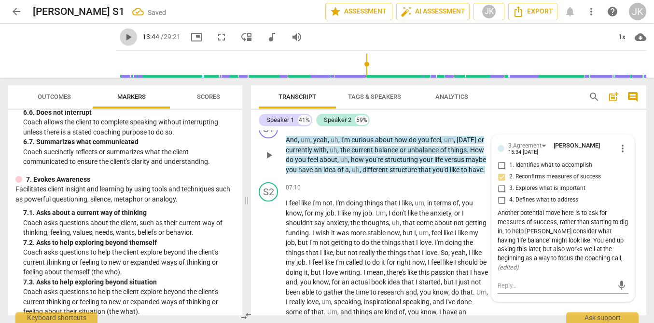
click at [123, 39] on span "play_arrow" at bounding box center [129, 37] width 12 height 12
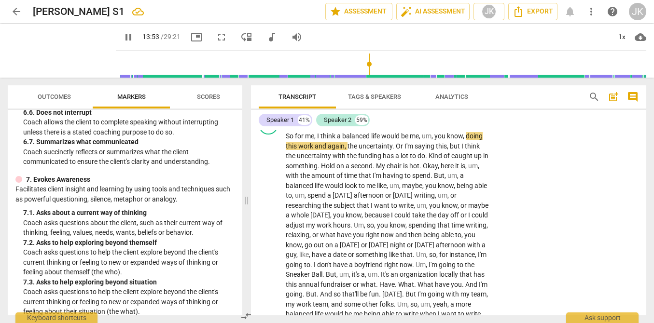
scroll to position [2379, 0]
click at [123, 36] on span "pause" at bounding box center [129, 37] width 12 height 12
click at [123, 38] on span "play_arrow" at bounding box center [129, 37] width 12 height 12
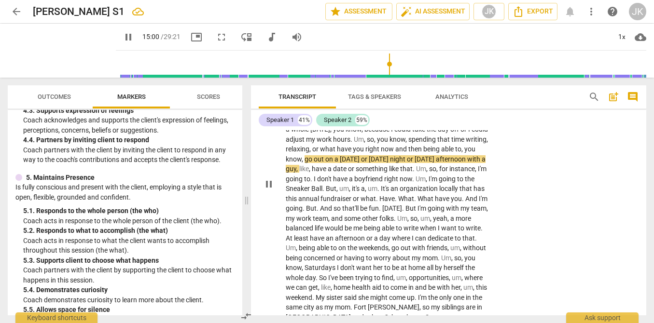
scroll to position [2461, 0]
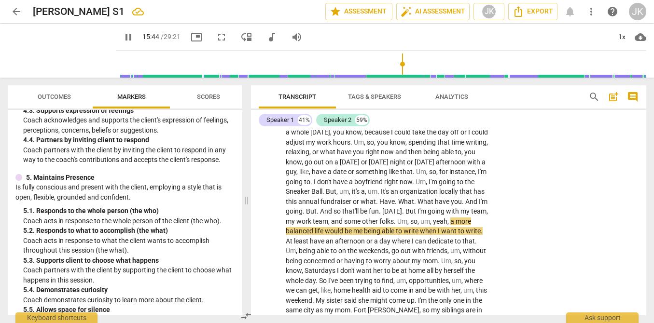
click at [123, 35] on span "pause" at bounding box center [129, 37] width 12 height 12
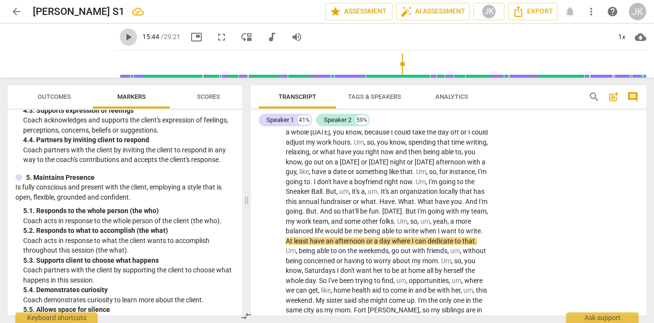
click at [123, 39] on span "play_arrow" at bounding box center [129, 37] width 12 height 12
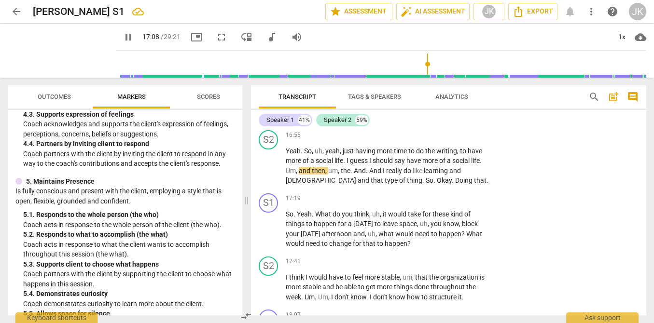
scroll to position [454, 0]
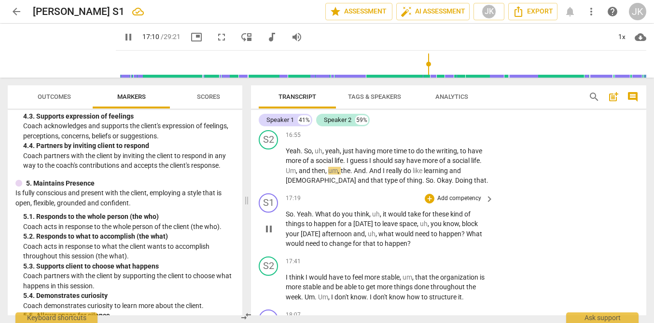
click at [458, 196] on p "Add competency" at bounding box center [459, 199] width 46 height 9
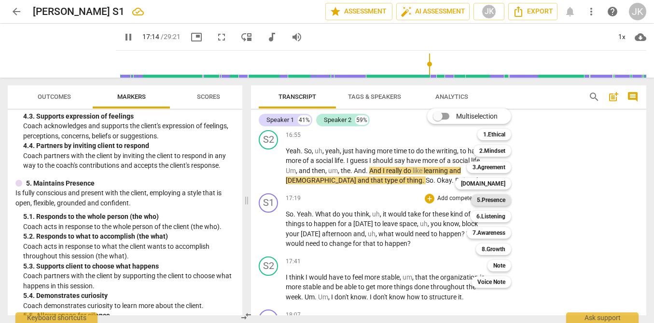
click at [495, 201] on b "5.Presence" at bounding box center [491, 201] width 28 height 12
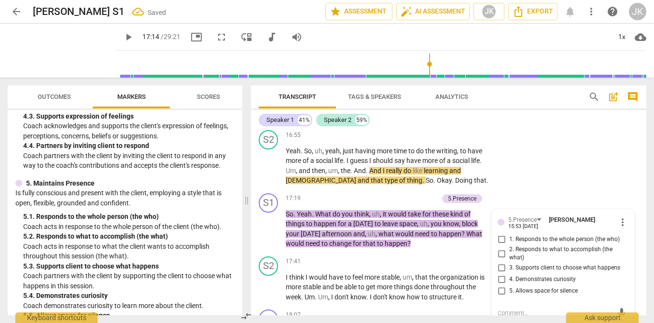
scroll to position [2824, 0]
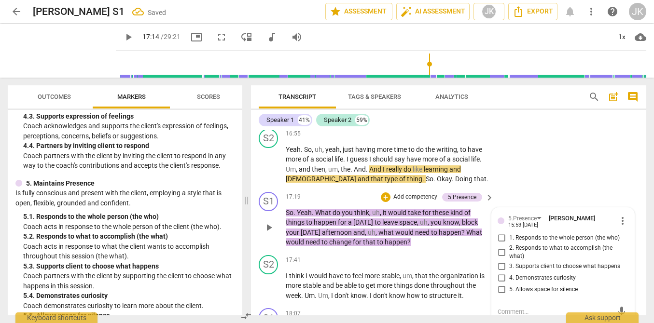
click at [523, 250] on span "2. Responds to what to accomplish (the what)" at bounding box center [566, 252] width 115 height 17
click at [509, 250] on input "2. Responds to what to accomplish (the what)" at bounding box center [501, 253] width 15 height 12
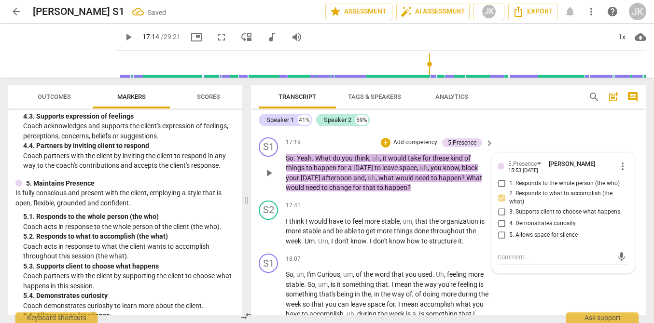
scroll to position [2882, 0]
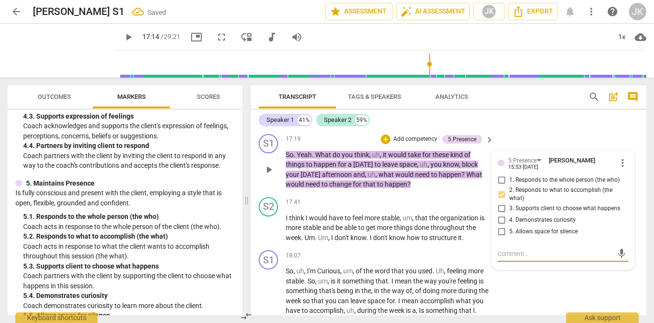
click at [516, 252] on textarea at bounding box center [555, 254] width 115 height 9
click at [616, 253] on span "send" at bounding box center [621, 254] width 11 height 11
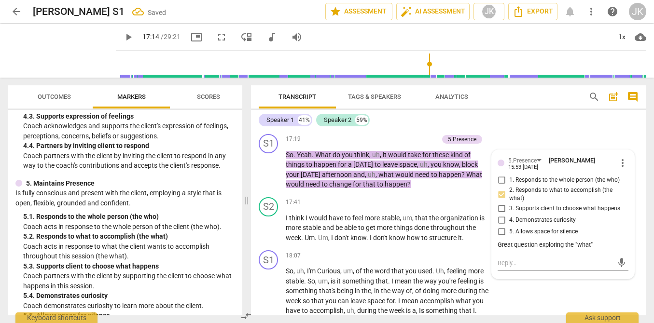
click at [123, 34] on span "play_arrow" at bounding box center [129, 37] width 12 height 12
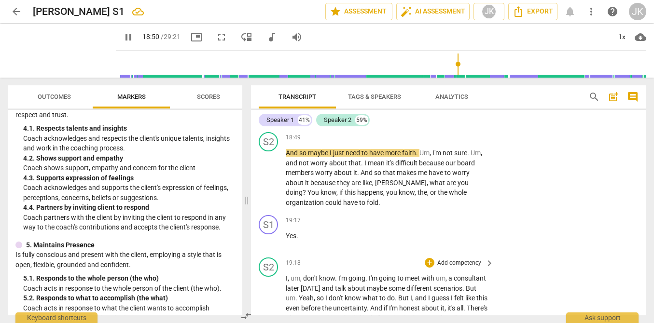
scroll to position [3250, 0]
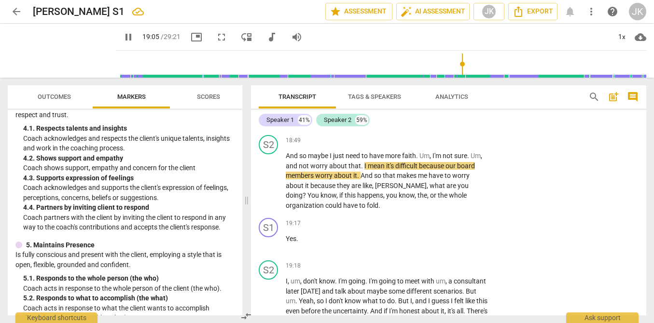
click at [123, 38] on span "pause" at bounding box center [129, 37] width 12 height 12
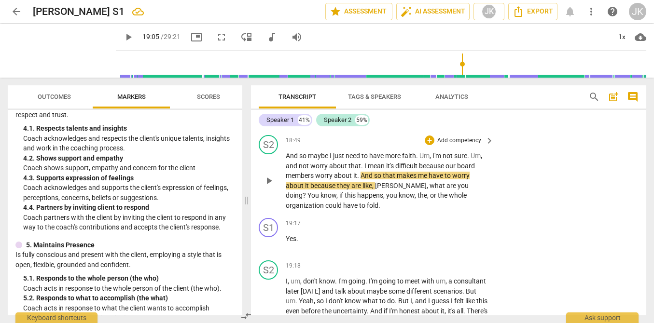
click at [461, 140] on p "Add competency" at bounding box center [459, 141] width 46 height 9
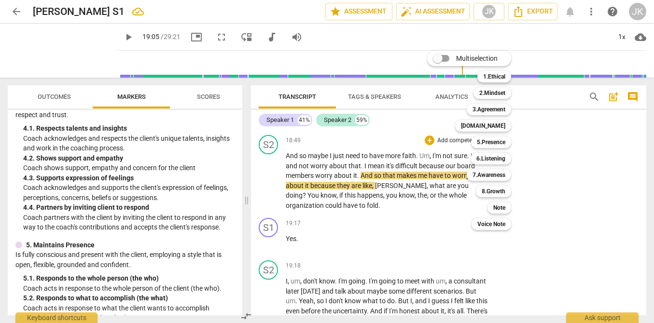
drag, startPoint x: 241, startPoint y: 181, endPoint x: 241, endPoint y: 208, distance: 26.5
click at [241, 208] on div at bounding box center [327, 161] width 654 height 323
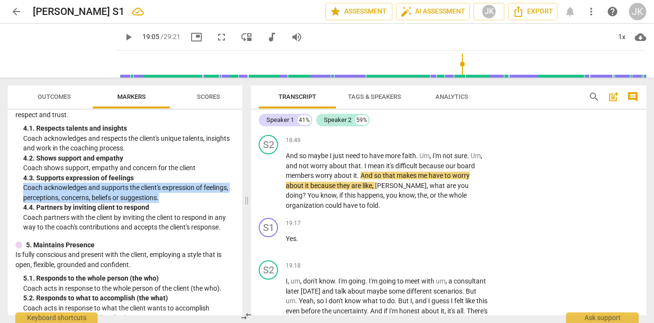
drag, startPoint x: 243, startPoint y: 178, endPoint x: 243, endPoint y: 195, distance: 16.9
click at [243, 195] on div "Outcomes Markers Scores ICF PCC Markers (2020) visibility 1. Demonstrates Ethic…" at bounding box center [123, 201] width 246 height 246
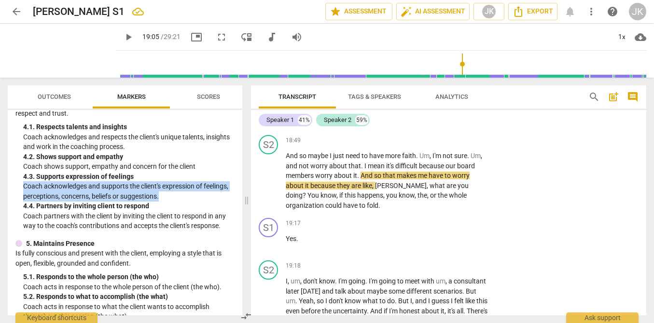
scroll to position [357, 0]
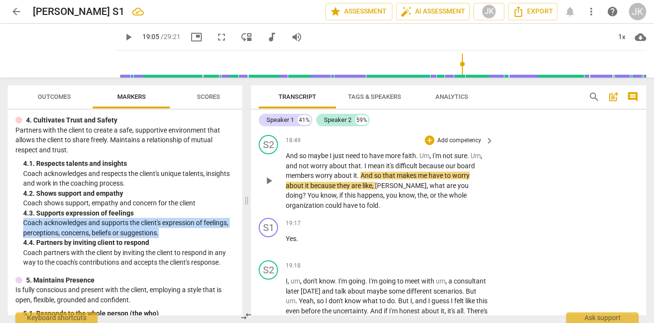
click at [451, 142] on p "Add competency" at bounding box center [459, 141] width 46 height 9
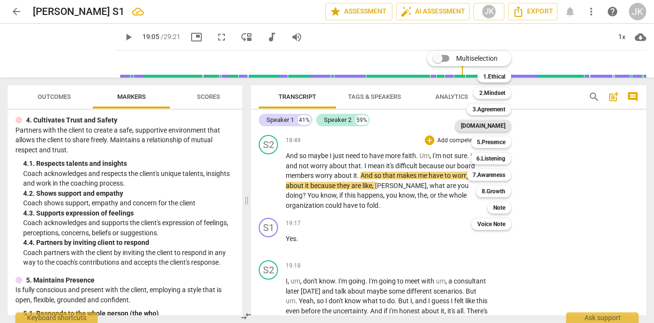
click at [504, 124] on b "[DOMAIN_NAME]" at bounding box center [483, 126] width 44 height 12
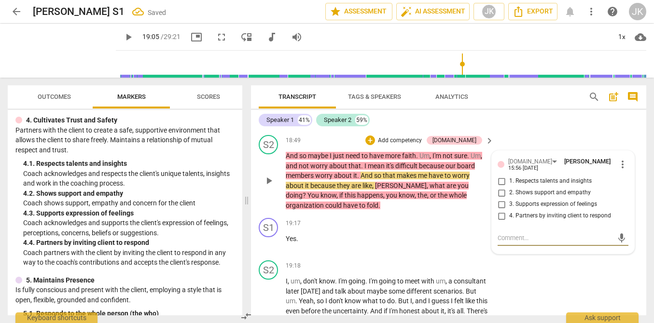
click at [511, 201] on span "3. Supports expression of feelings" at bounding box center [553, 204] width 88 height 9
click at [509, 201] on input "3. Supports expression of feelings" at bounding box center [501, 205] width 15 height 12
click at [511, 234] on textarea at bounding box center [555, 238] width 115 height 9
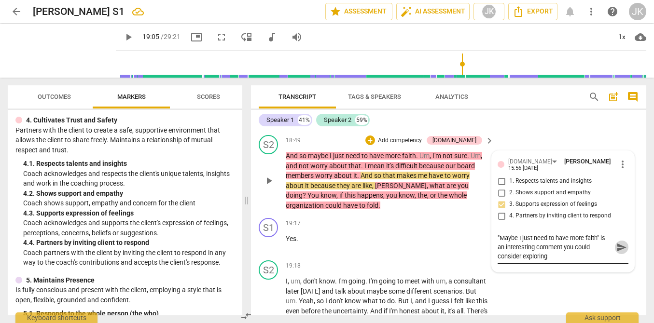
click at [617, 242] on span "send" at bounding box center [621, 247] width 11 height 11
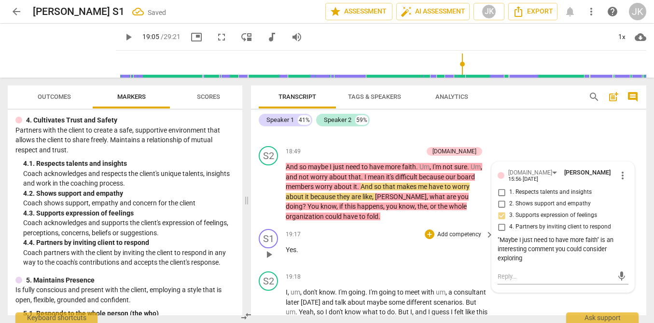
scroll to position [3202, 0]
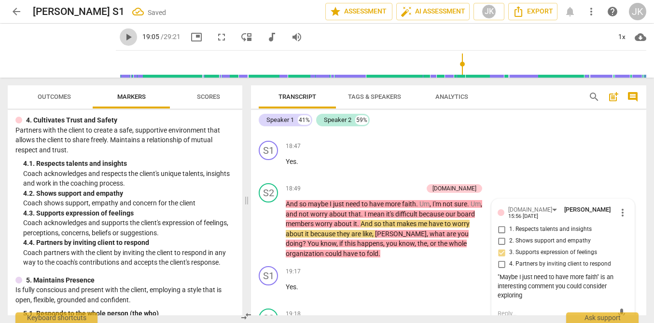
click at [123, 36] on span "play_arrow" at bounding box center [129, 37] width 12 height 12
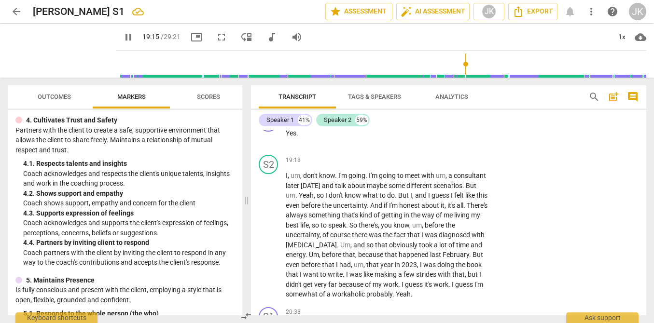
scroll to position [3359, 0]
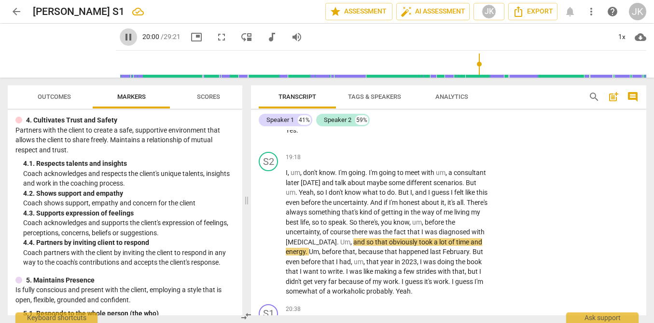
click at [123, 37] on span "pause" at bounding box center [129, 37] width 12 height 12
click at [454, 156] on p "Add competency" at bounding box center [459, 157] width 46 height 9
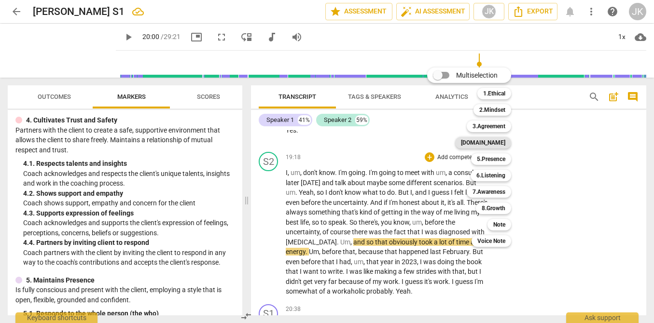
click at [502, 139] on b "[DOMAIN_NAME]" at bounding box center [483, 143] width 44 height 12
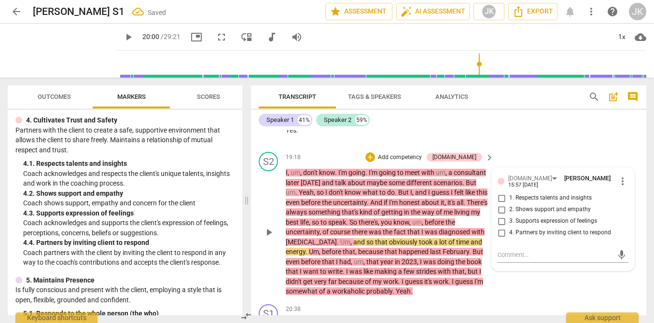
click at [521, 217] on span "3. Supports expression of feelings" at bounding box center [553, 221] width 88 height 9
click at [509, 217] on input "3. Supports expression of feelings" at bounding box center [501, 222] width 15 height 12
click at [513, 251] on textarea at bounding box center [555, 255] width 115 height 9
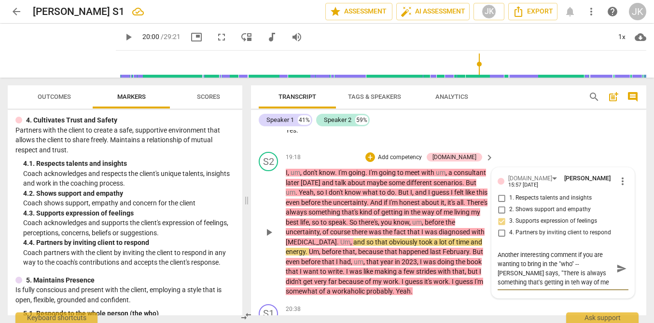
scroll to position [8, 0]
click at [526, 272] on textarea "Another interesting comment if you are wanting to bring in the "who" -- [PERSON…" at bounding box center [555, 269] width 115 height 37
click at [617, 264] on span "send" at bounding box center [621, 269] width 11 height 11
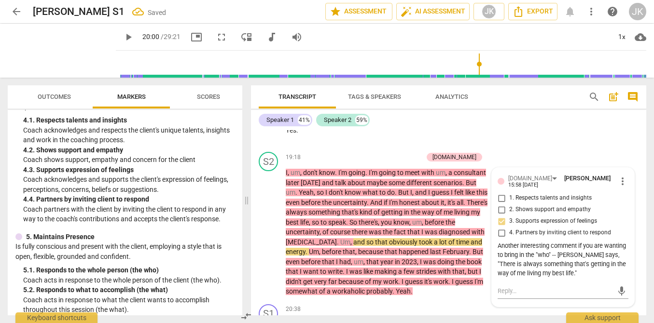
scroll to position [404, 0]
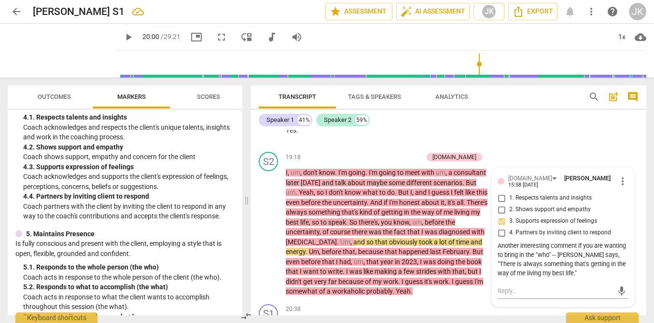
click at [123, 35] on span "play_arrow" at bounding box center [129, 37] width 12 height 12
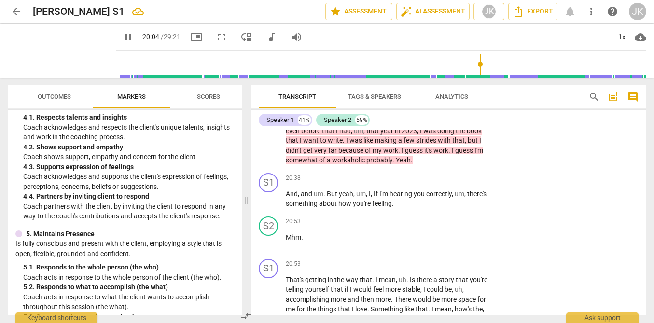
scroll to position [3493, 0]
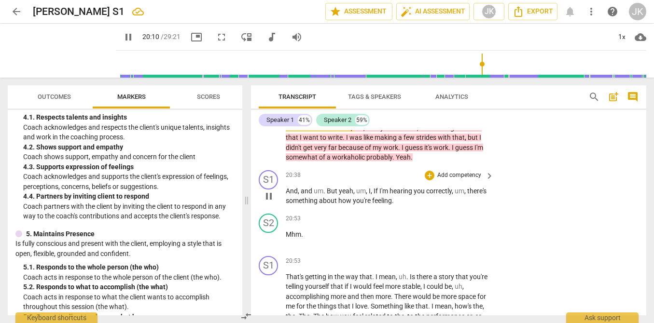
click at [460, 171] on p "Add competency" at bounding box center [459, 175] width 46 height 9
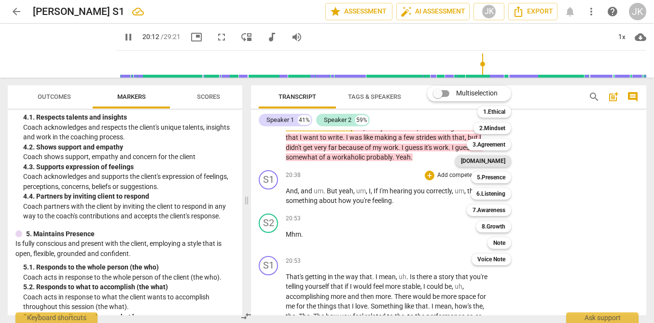
click at [501, 166] on b "[DOMAIN_NAME]" at bounding box center [483, 161] width 44 height 12
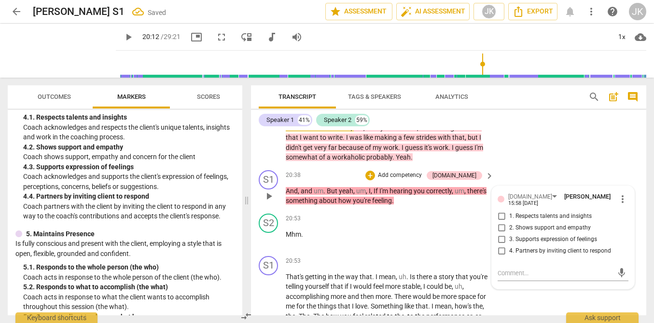
click at [515, 236] on span "3. Supports expression of feelings" at bounding box center [553, 240] width 88 height 9
click at [509, 235] on input "3. Supports expression of feelings" at bounding box center [501, 240] width 15 height 12
click at [450, 244] on div "20:53 + Add competency keyboard_arrow_right Mhm ." at bounding box center [390, 231] width 209 height 35
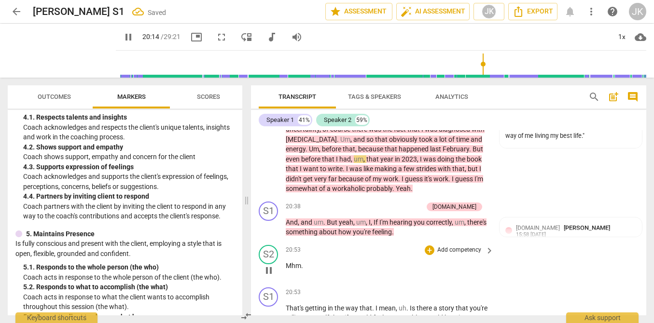
scroll to position [3460, 0]
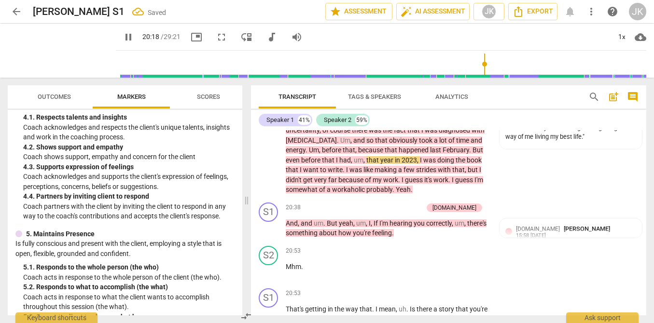
click at [123, 37] on span "pause" at bounding box center [129, 37] width 12 height 12
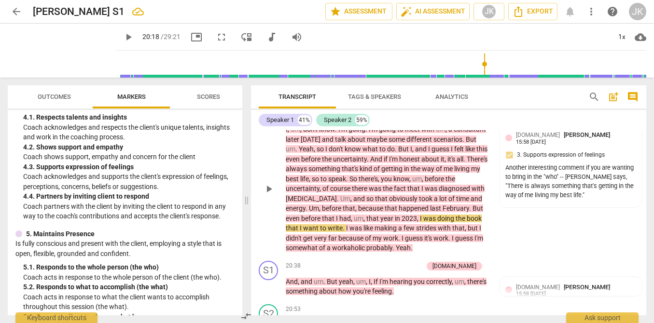
scroll to position [3398, 0]
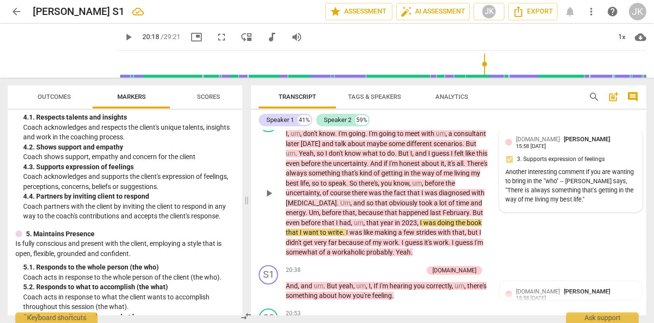
click at [566, 183] on div "Another interesting comment if you are wanting to bring in the "who" -- [PERSON…" at bounding box center [570, 186] width 131 height 36
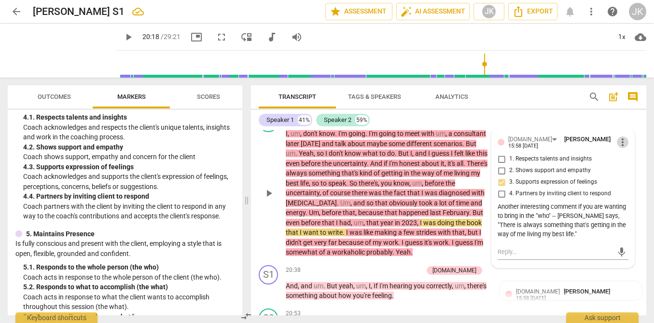
click at [621, 139] on span "more_vert" at bounding box center [623, 143] width 12 height 12
click at [617, 139] on li "Edit" at bounding box center [629, 140] width 33 height 18
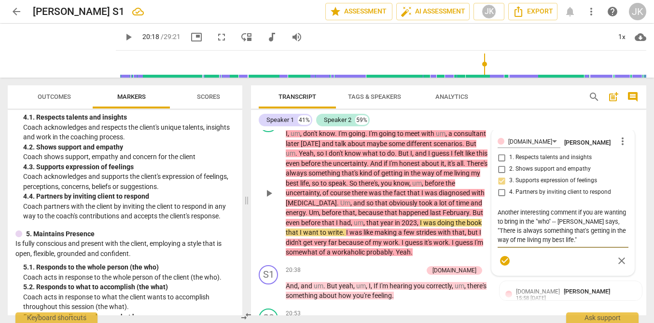
click at [587, 241] on textarea "Another interesting comment if you are wanting to bring in the "who" -- [PERSON…" at bounding box center [563, 226] width 131 height 37
click at [542, 250] on textarea "Another interesting comment if you are wanting to bring in the "who" -- [PERSON…" at bounding box center [563, 231] width 131 height 46
click at [505, 269] on span "check_circle" at bounding box center [505, 271] width 12 height 12
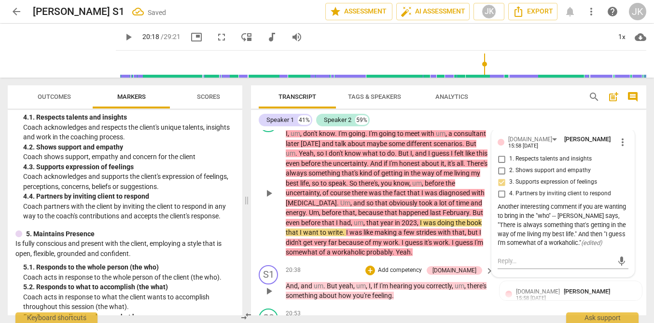
click at [372, 263] on div "S1 play_arrow pause 20:38 + Add competency [DOMAIN_NAME] keyboard_arrow_right A…" at bounding box center [448, 283] width 395 height 43
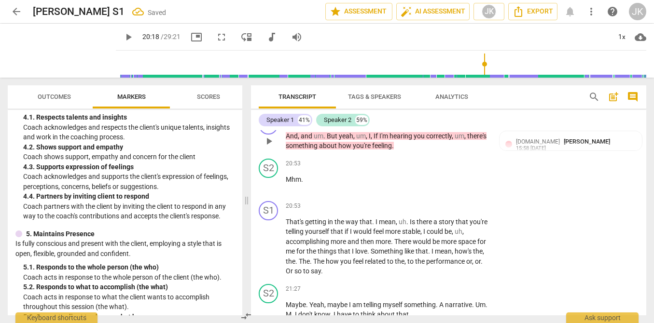
scroll to position [3550, 0]
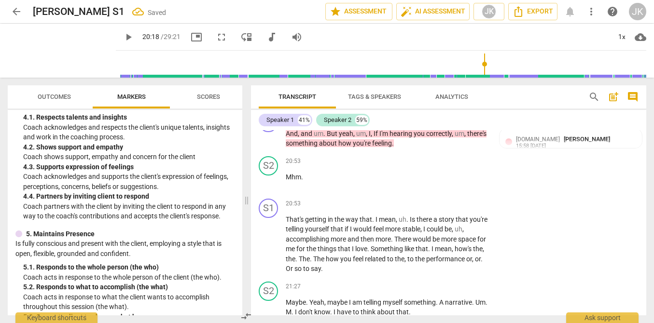
click at [123, 35] on span "play_arrow" at bounding box center [129, 37] width 12 height 12
click at [123, 36] on span "pause" at bounding box center [129, 37] width 12 height 12
click at [123, 41] on span "play_arrow" at bounding box center [129, 37] width 12 height 12
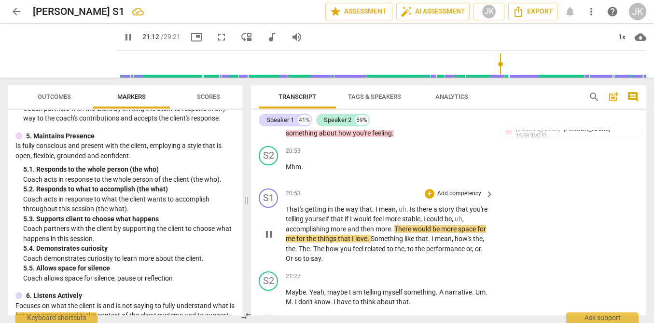
scroll to position [3563, 0]
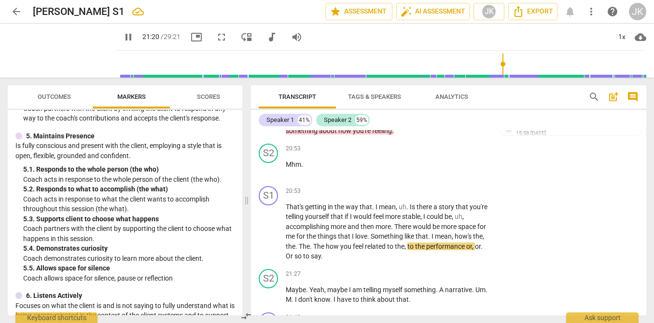
click at [123, 39] on span "pause" at bounding box center [129, 37] width 12 height 12
click at [472, 191] on p "Add competency" at bounding box center [459, 191] width 46 height 9
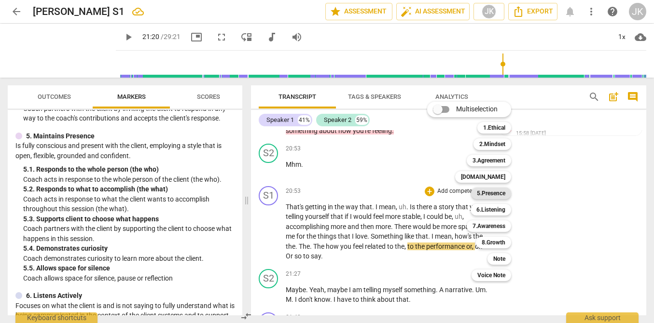
click at [501, 196] on b "5.Presence" at bounding box center [491, 194] width 28 height 12
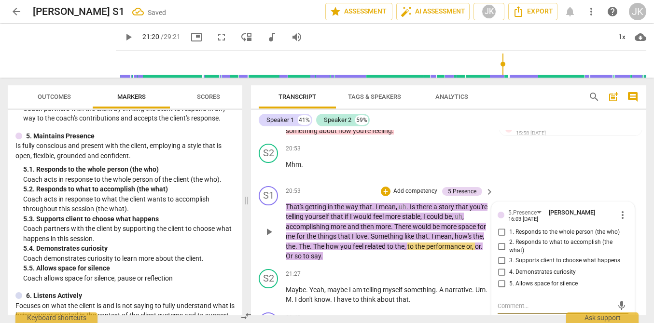
click at [528, 233] on span "1. Responds to the whole person (the who)" at bounding box center [564, 232] width 111 height 9
click at [509, 233] on input "1. Responds to the whole person (the who)" at bounding box center [501, 233] width 15 height 12
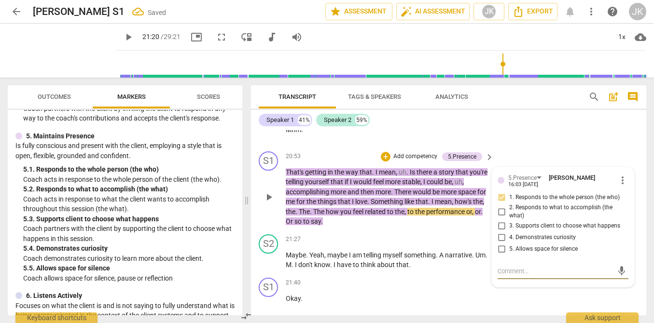
click at [516, 275] on textarea at bounding box center [555, 271] width 115 height 9
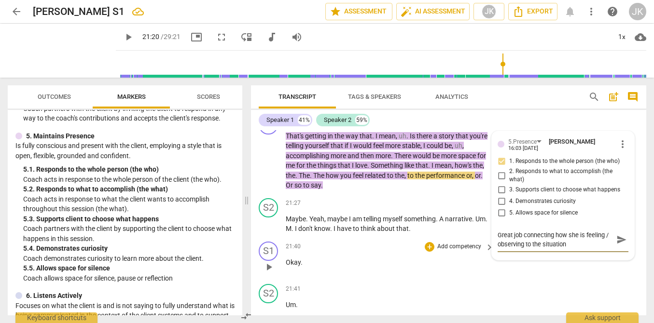
scroll to position [3593, 0]
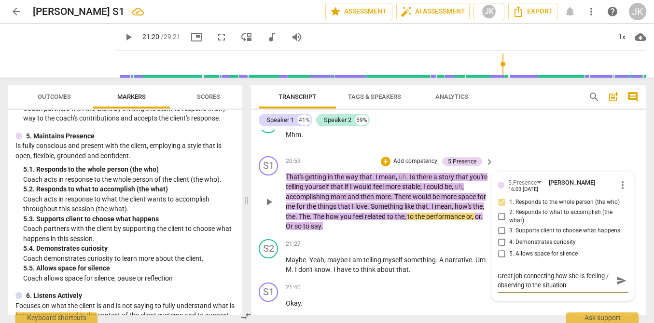
drag, startPoint x: 573, startPoint y: 284, endPoint x: 491, endPoint y: 272, distance: 82.9
click at [492, 272] on div "5.Presence [PERSON_NAME] 16:03 [DATE] more_vert 1. Responds to the whole person…" at bounding box center [563, 236] width 142 height 129
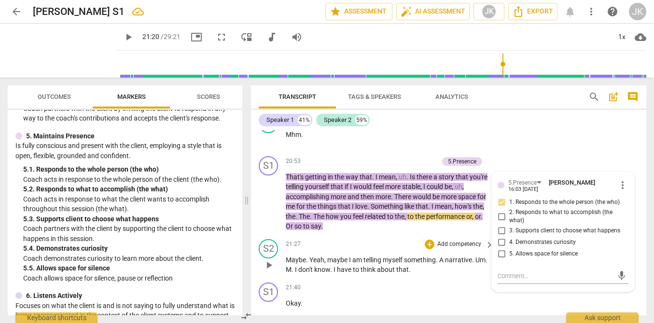
click at [414, 255] on p "Maybe . Yeah , maybe I am telling myself something . A narrative . Um . M . I d…" at bounding box center [387, 265] width 203 height 20
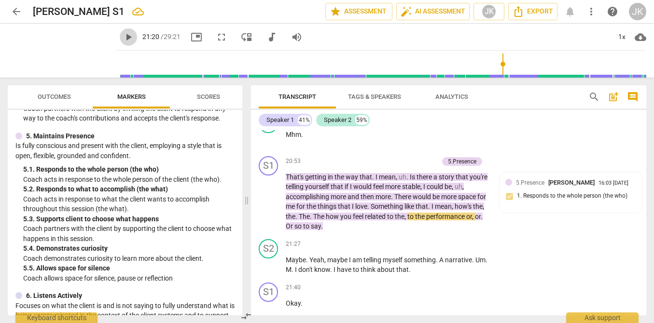
click at [123, 37] on span "play_arrow" at bounding box center [129, 37] width 12 height 12
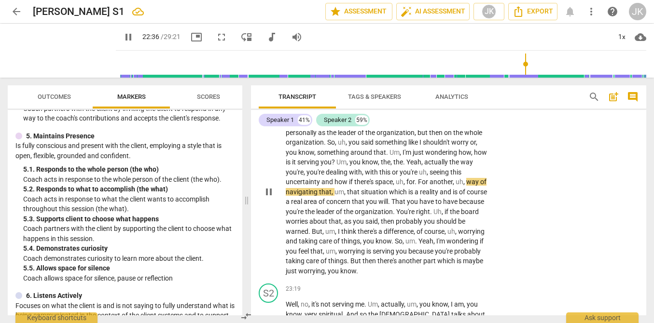
scroll to position [3875, 0]
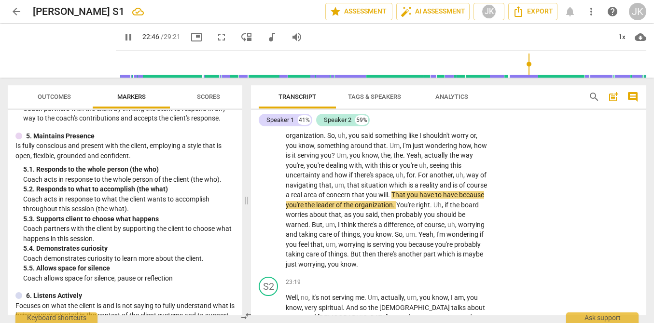
click at [123, 35] on span "pause" at bounding box center [129, 37] width 12 height 12
click at [123, 34] on span "play_arrow" at bounding box center [129, 37] width 12 height 12
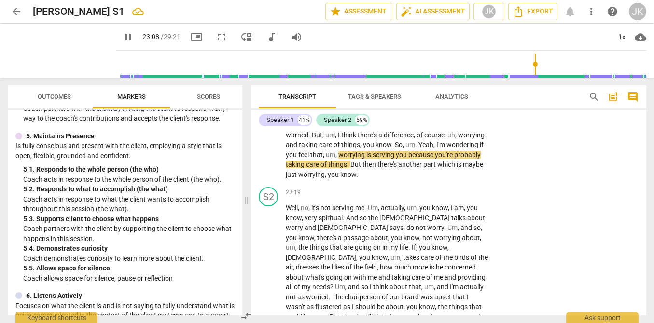
scroll to position [3962, 0]
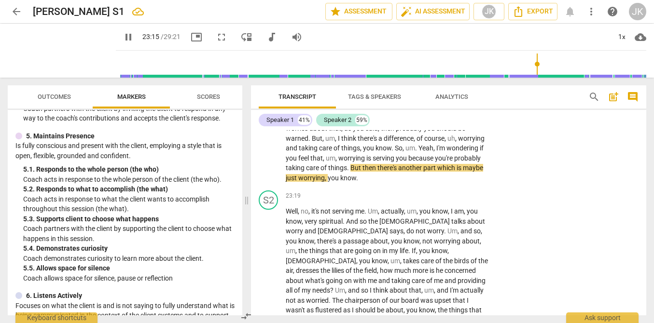
click at [123, 38] on span "pause" at bounding box center [129, 37] width 12 height 12
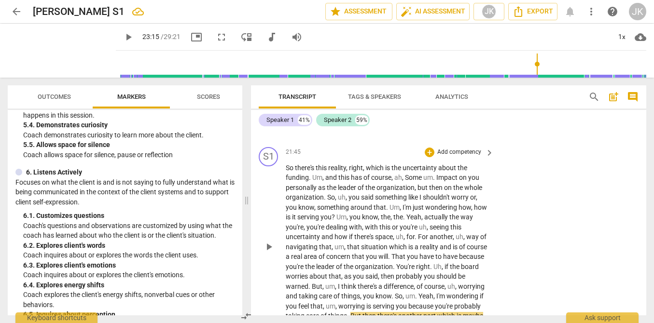
scroll to position [3812, 0]
click at [444, 153] on p "Add competency" at bounding box center [459, 153] width 46 height 9
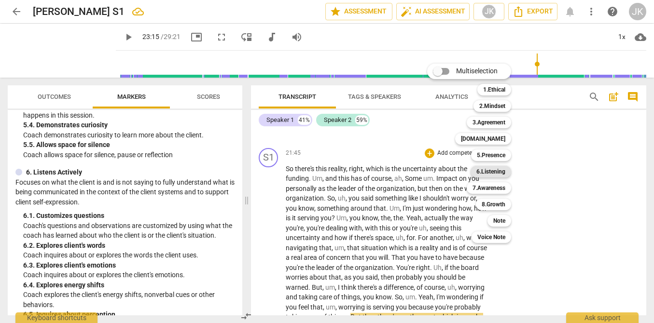
click at [496, 173] on b "6.Listening" at bounding box center [490, 172] width 29 height 12
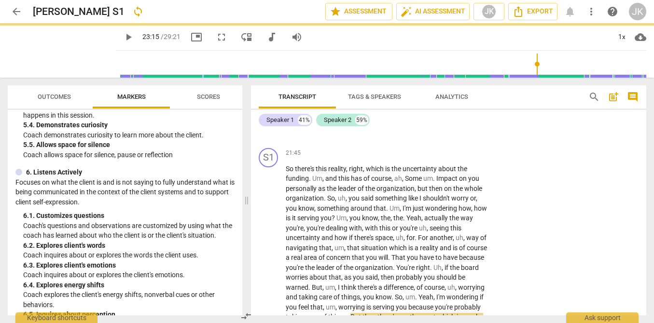
scroll to position [3829, 0]
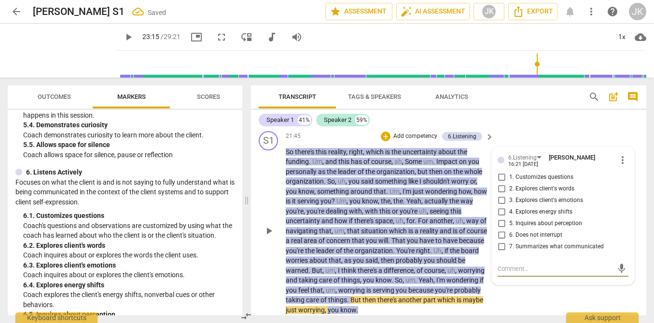
click at [539, 190] on span "2. Explores client's words" at bounding box center [541, 189] width 65 height 9
click at [509, 190] on input "2. Explores client's words" at bounding box center [501, 189] width 15 height 12
click at [509, 265] on textarea at bounding box center [555, 269] width 115 height 9
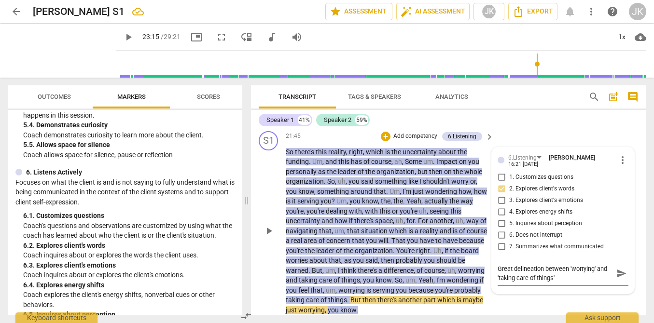
click at [620, 275] on span "send" at bounding box center [621, 273] width 11 height 11
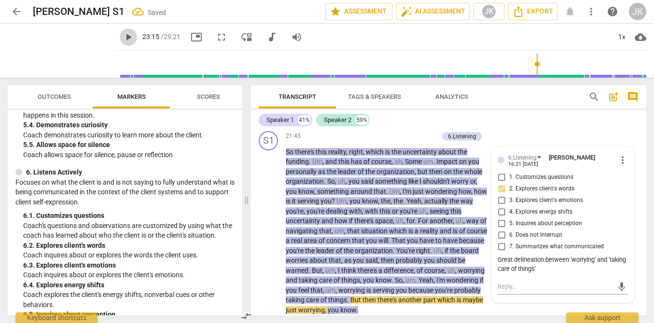
click at [123, 36] on span "play_arrow" at bounding box center [129, 37] width 12 height 12
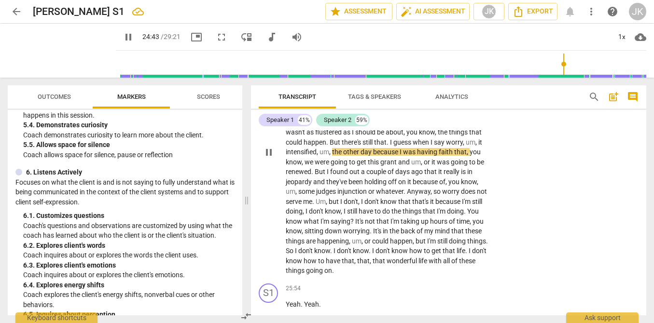
scroll to position [4143, 0]
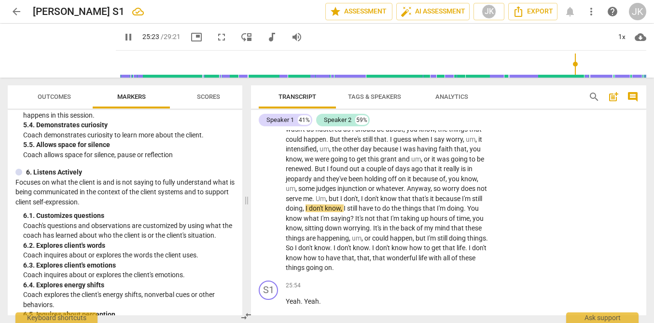
click at [123, 35] on span "pause" at bounding box center [129, 37] width 12 height 12
click at [123, 40] on span "play_arrow" at bounding box center [129, 37] width 12 height 12
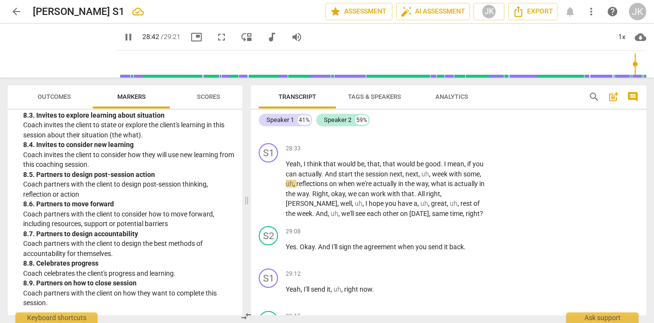
scroll to position [4811, 0]
click at [123, 38] on span "pause" at bounding box center [129, 37] width 12 height 12
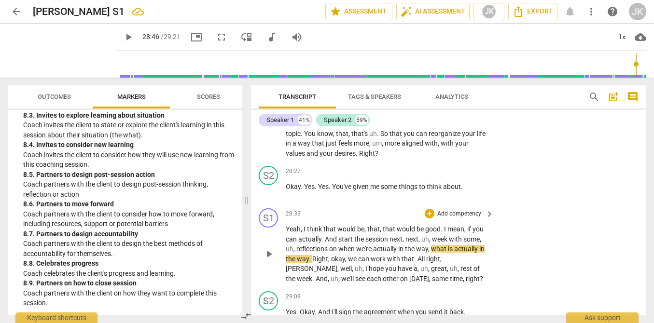
scroll to position [4710, 0]
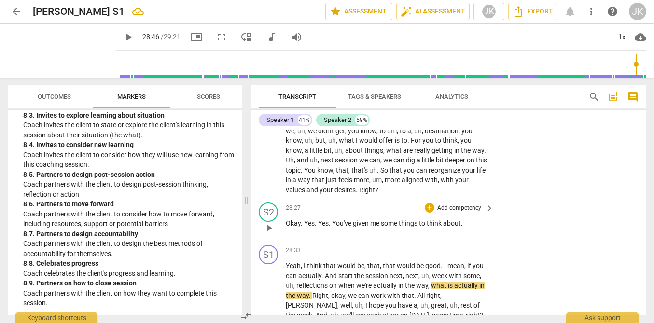
click at [456, 204] on p "Add competency" at bounding box center [459, 208] width 46 height 9
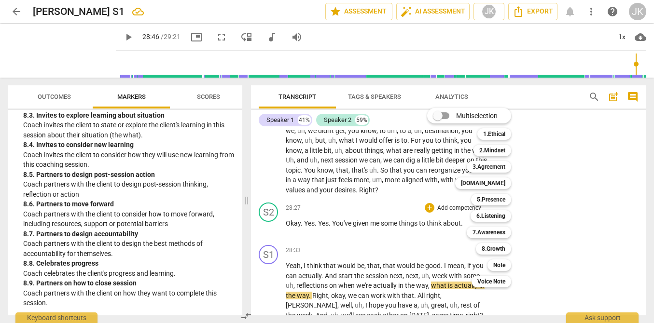
click at [491, 255] on div "8.Growth 8" at bounding box center [499, 249] width 54 height 16
click at [490, 251] on b "8.Growth" at bounding box center [494, 249] width 24 height 12
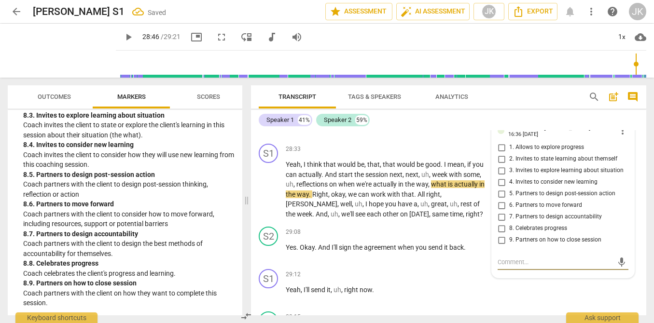
scroll to position [4810, 0]
click at [553, 144] on span "1. Allows to explore progress" at bounding box center [546, 148] width 75 height 9
click at [509, 143] on input "1. Allows to explore progress" at bounding box center [501, 149] width 15 height 12
click at [513, 259] on textarea at bounding box center [555, 263] width 115 height 9
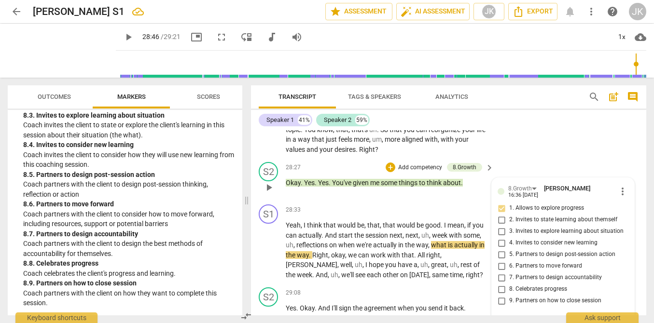
scroll to position [4750, 0]
click at [617, 186] on span "more_vert" at bounding box center [623, 192] width 12 height 12
click at [508, 303] on div at bounding box center [327, 161] width 654 height 323
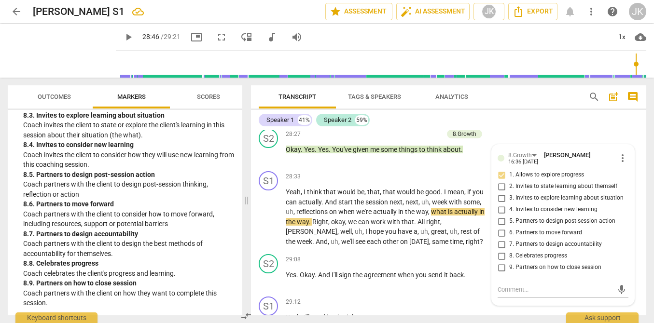
scroll to position [4800, 0]
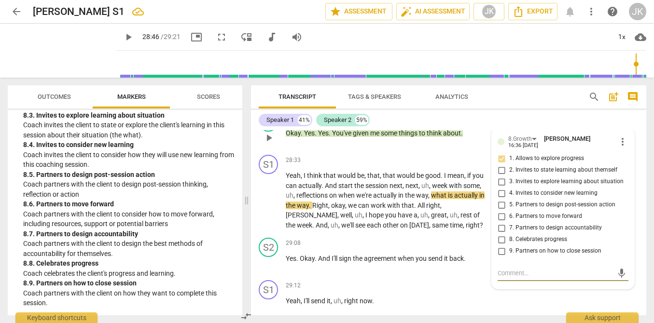
click at [508, 269] on textarea at bounding box center [555, 273] width 115 height 9
click at [616, 268] on span "send" at bounding box center [621, 273] width 11 height 11
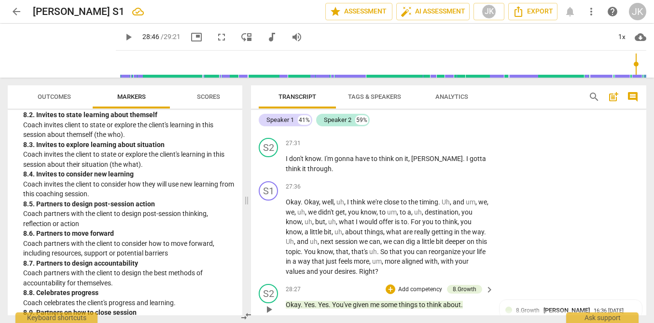
scroll to position [4565, 0]
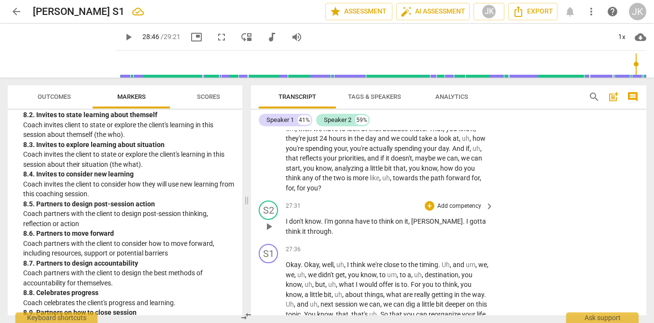
click at [460, 202] on p "Add competency" at bounding box center [459, 206] width 46 height 9
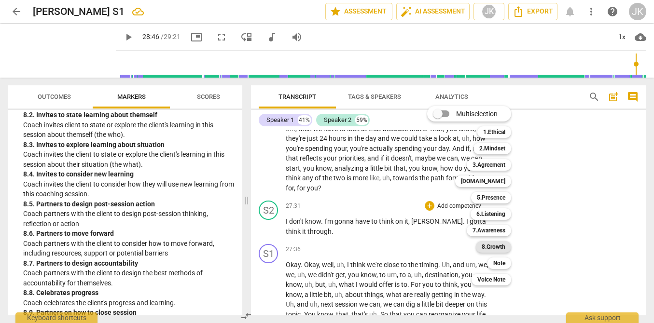
click at [505, 245] on b "8.Growth" at bounding box center [494, 247] width 24 height 12
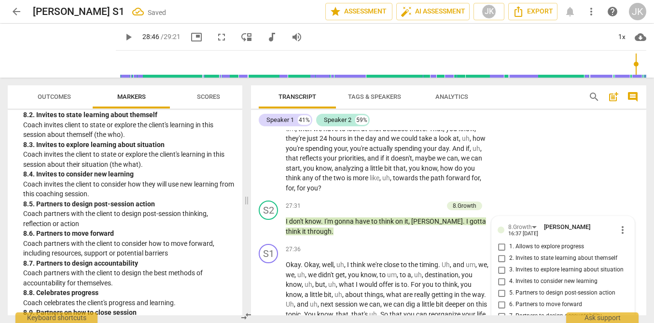
scroll to position [4694, 0]
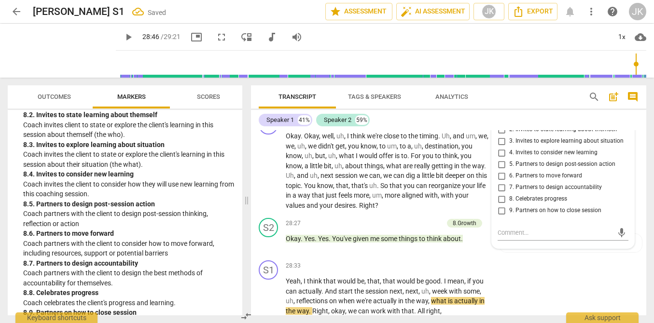
click at [535, 183] on span "7. Partners to design accountability" at bounding box center [555, 187] width 93 height 9
click at [509, 182] on input "7. Partners to design accountability" at bounding box center [501, 188] width 15 height 12
click at [502, 228] on textarea at bounding box center [555, 232] width 115 height 9
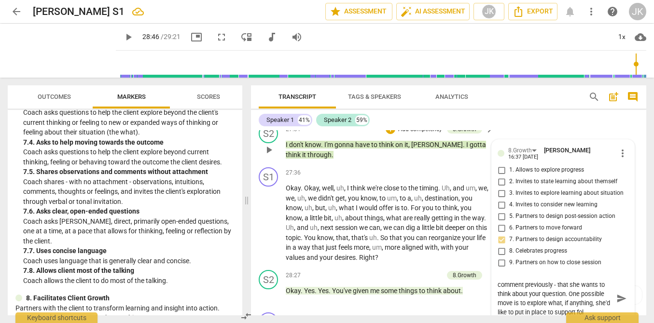
scroll to position [0, 0]
click at [618, 298] on span "send" at bounding box center [621, 303] width 11 height 11
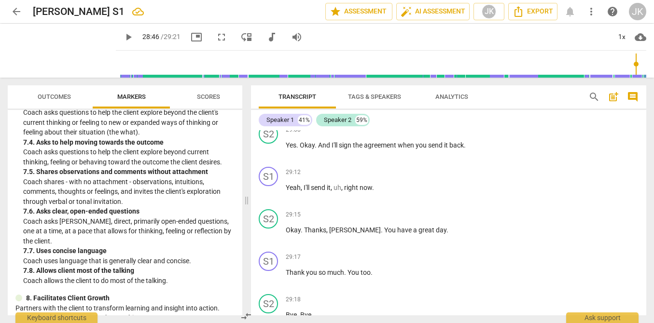
scroll to position [4983, 0]
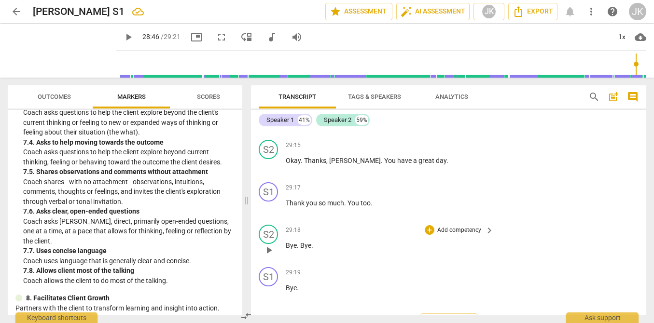
click at [450, 226] on p "Add competency" at bounding box center [459, 230] width 46 height 9
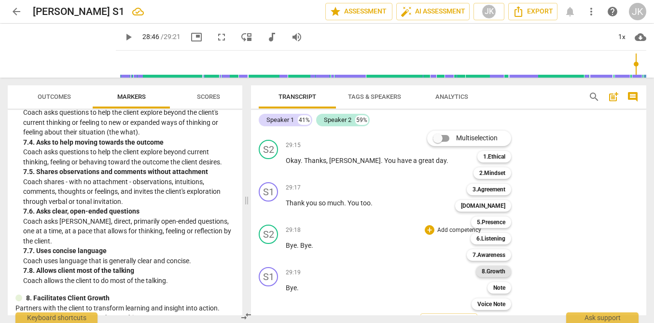
click at [498, 267] on b "8.Growth" at bounding box center [494, 272] width 24 height 12
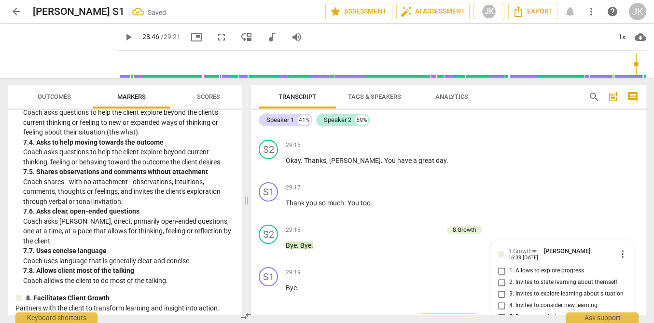
scroll to position [5060, 0]
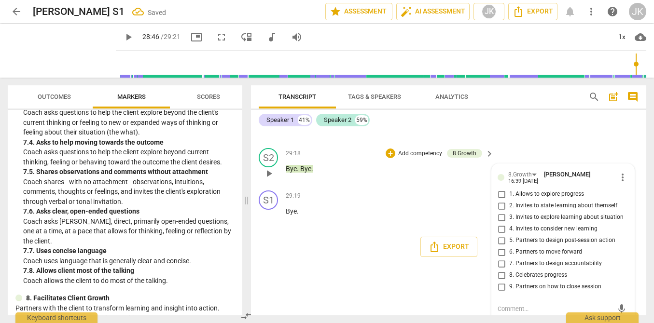
click at [622, 172] on span "more_vert" at bounding box center [623, 178] width 12 height 12
click at [625, 186] on li "Delete" at bounding box center [629, 186] width 33 height 18
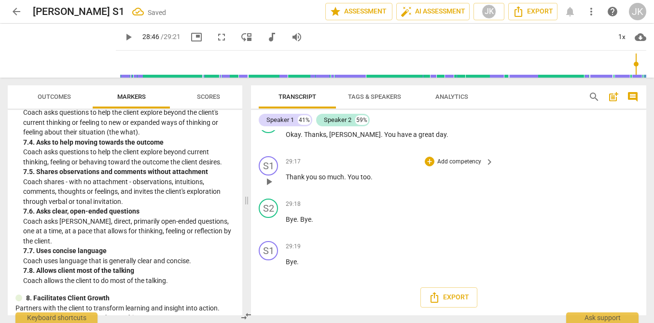
scroll to position [4999, 0]
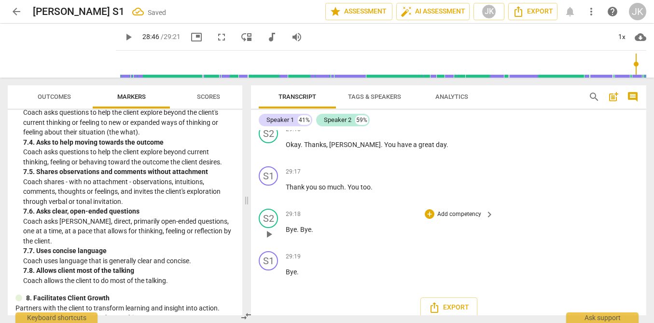
click at [471, 210] on p "Add competency" at bounding box center [459, 214] width 46 height 9
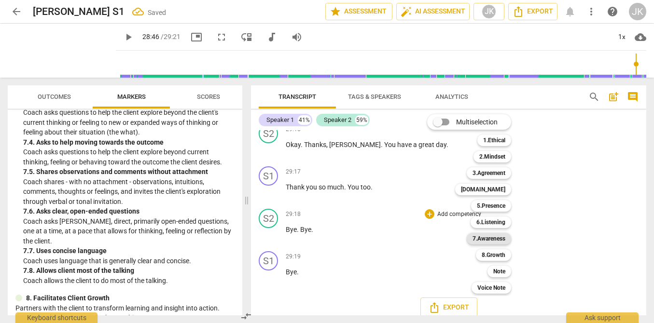
click at [494, 237] on b "7.Awareness" at bounding box center [489, 239] width 33 height 12
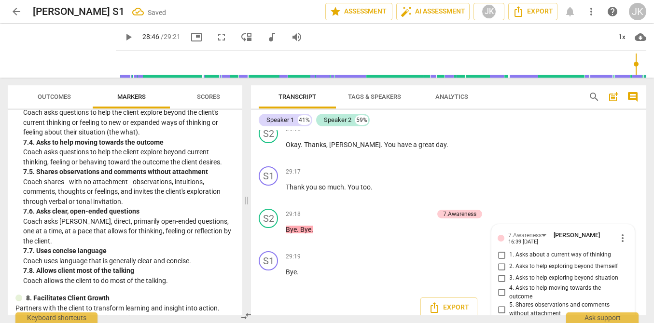
scroll to position [5059, 0]
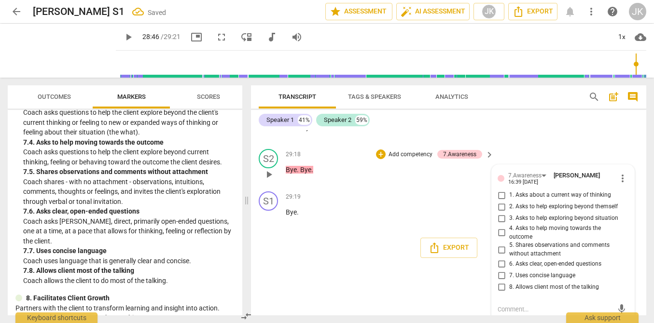
click at [523, 283] on span "8. Allows client most of the talking" at bounding box center [554, 287] width 90 height 9
click at [509, 282] on input "8. Allows client most of the talking" at bounding box center [501, 288] width 15 height 12
click at [512, 305] on textarea at bounding box center [555, 309] width 115 height 9
click at [616, 304] on span "send" at bounding box center [621, 309] width 11 height 11
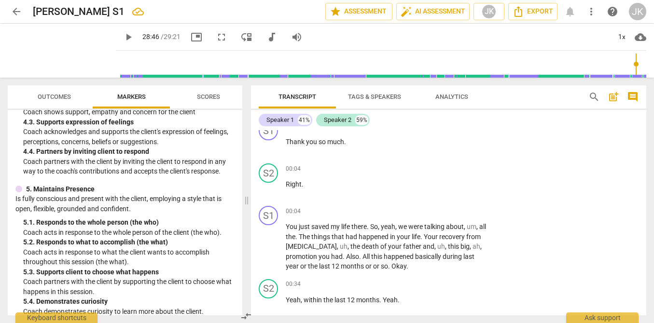
scroll to position [0, 0]
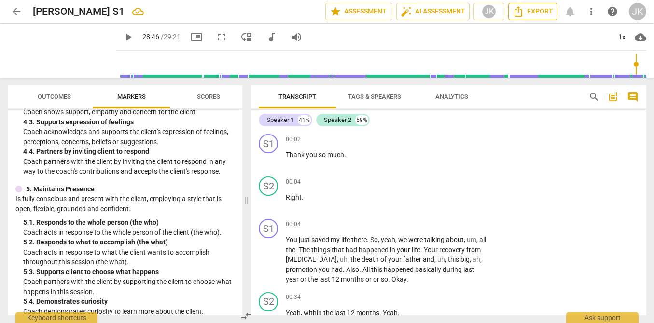
click at [545, 9] on span "Export" at bounding box center [533, 12] width 41 height 12
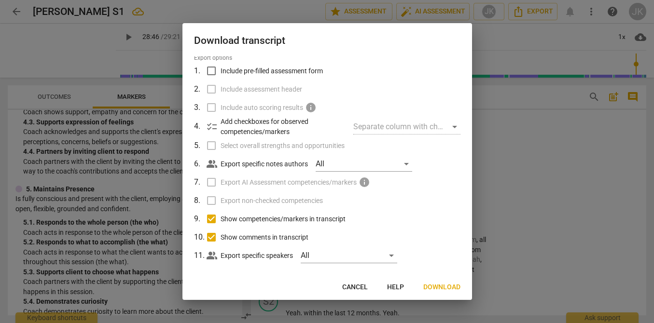
scroll to position [42, 0]
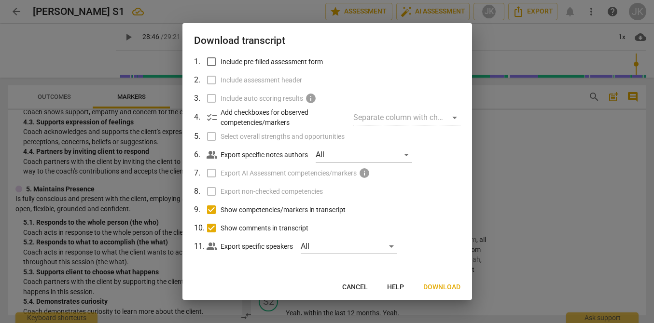
click at [439, 287] on span "Download" at bounding box center [441, 288] width 37 height 10
